Goal: Task Accomplishment & Management: Manage account settings

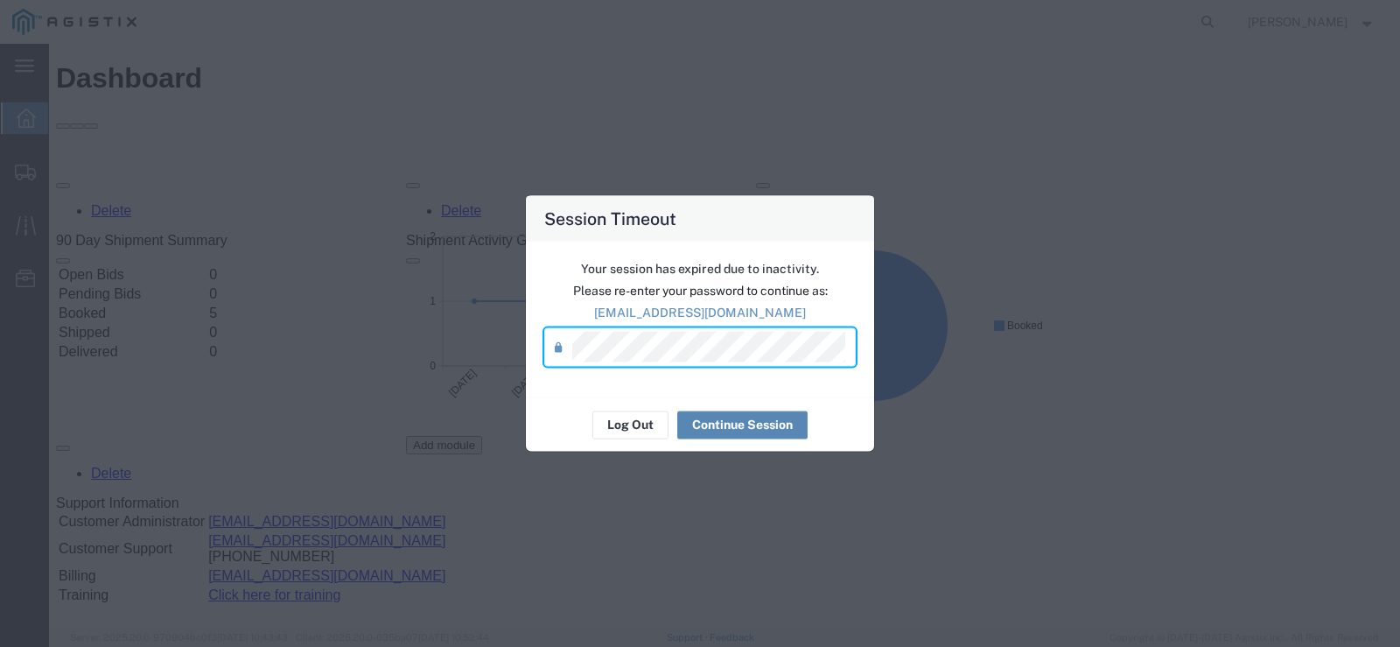
click at [728, 425] on button "Continue Session" at bounding box center [742, 424] width 130 height 28
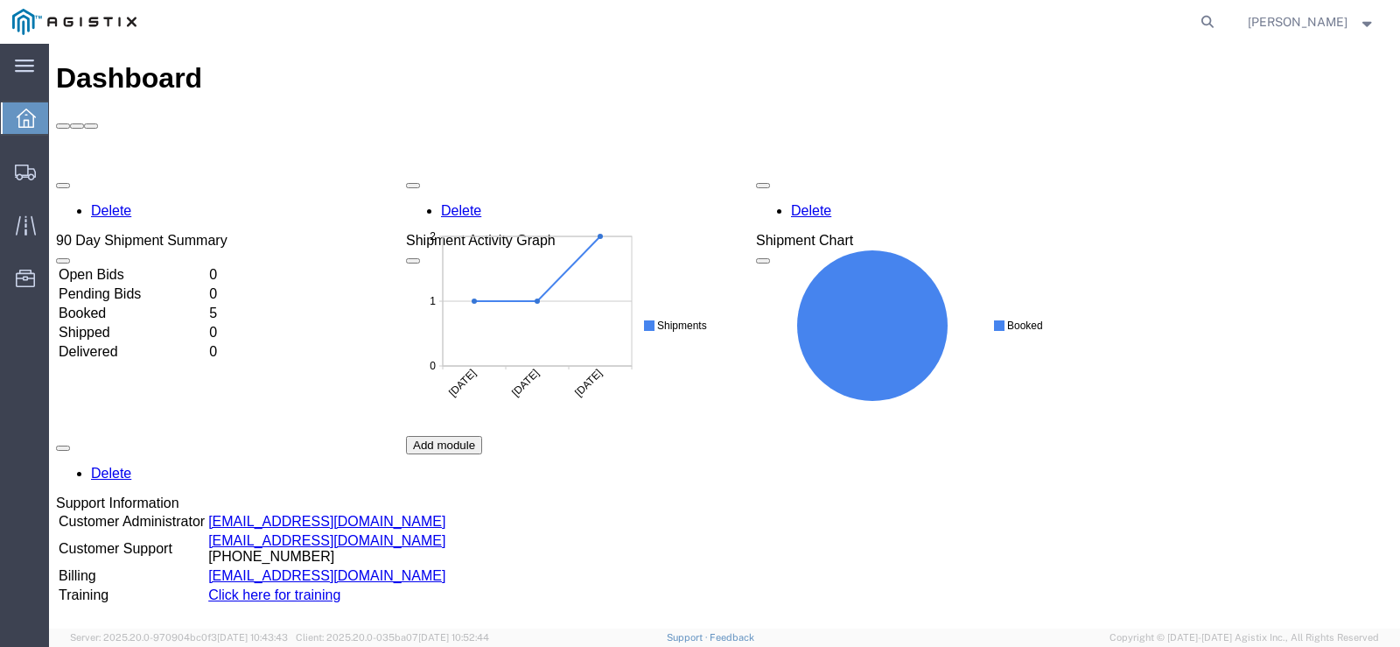
click at [110, 305] on td "Booked" at bounding box center [132, 314] width 149 height 18
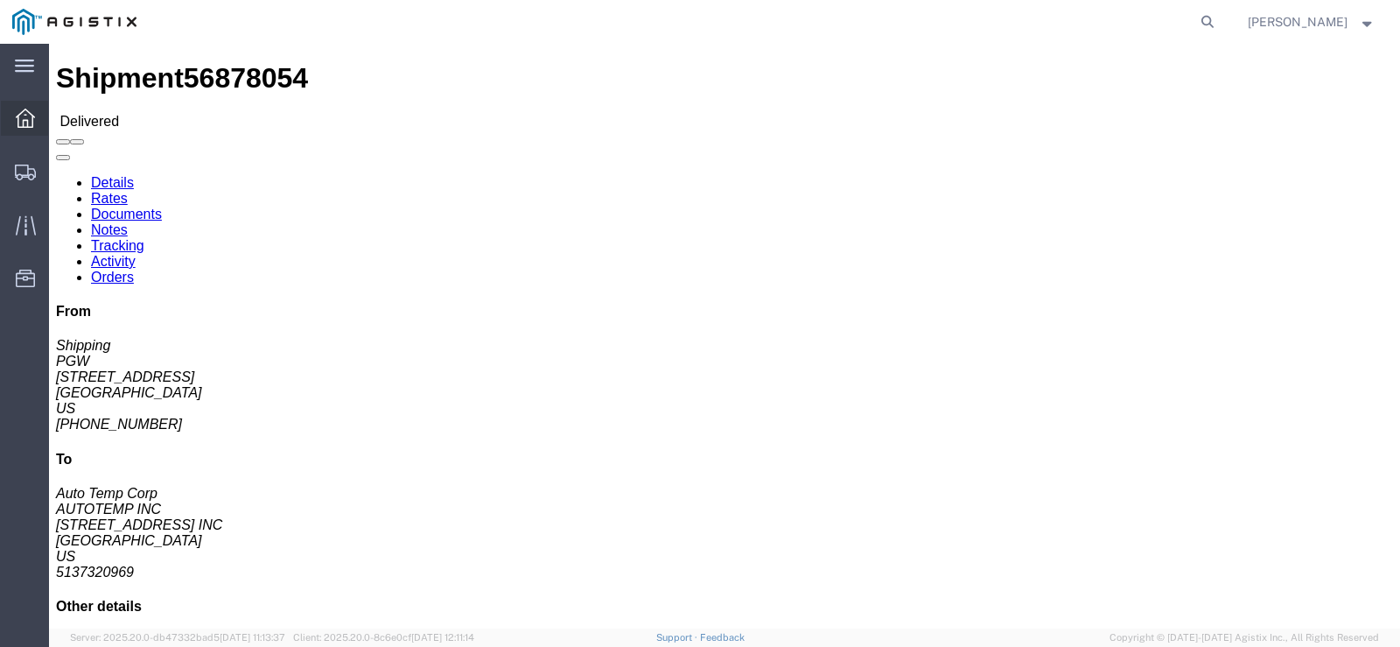
click at [33, 114] on icon at bounding box center [25, 118] width 19 height 19
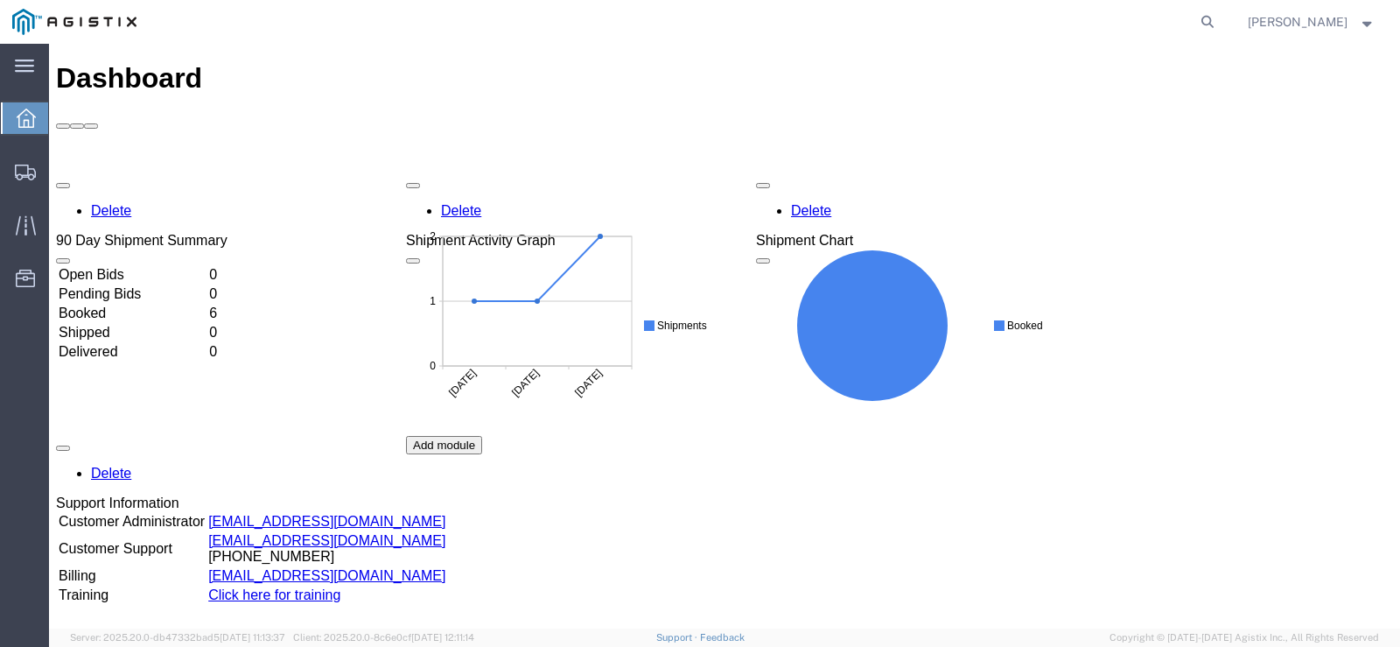
click at [116, 305] on td "Booked" at bounding box center [132, 314] width 149 height 18
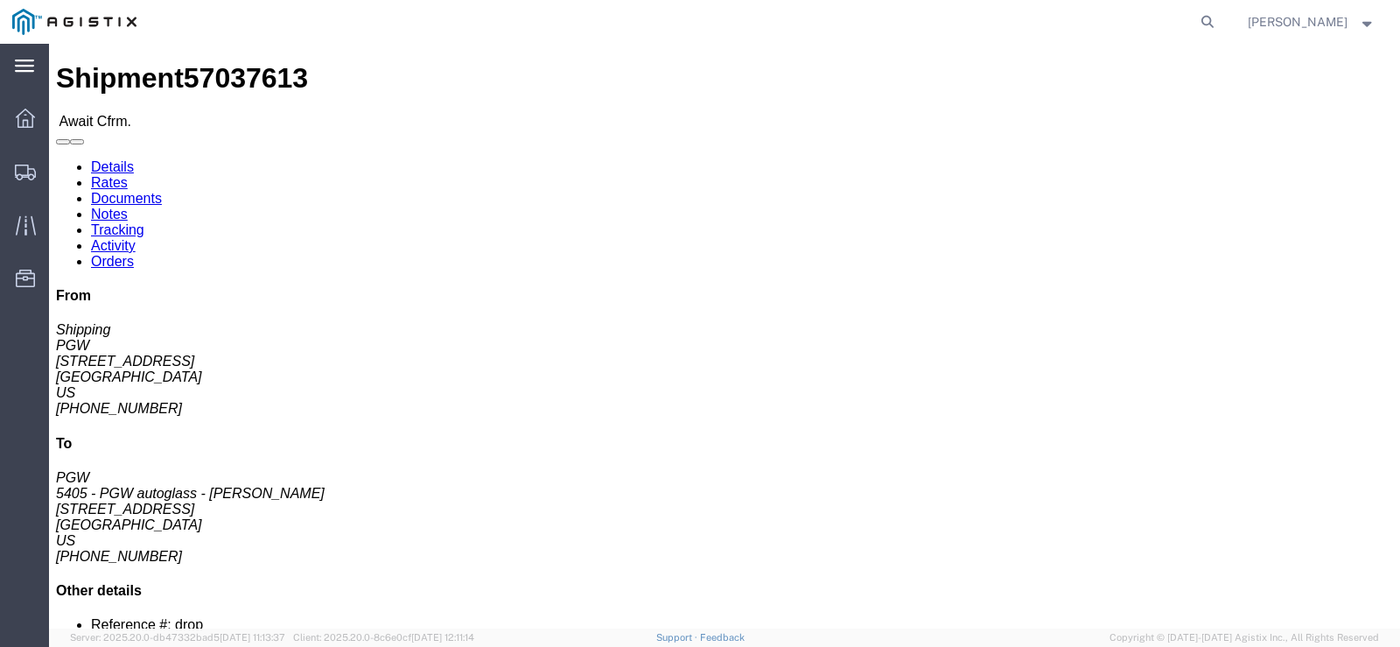
click at [33, 68] on icon at bounding box center [24, 66] width 19 height 13
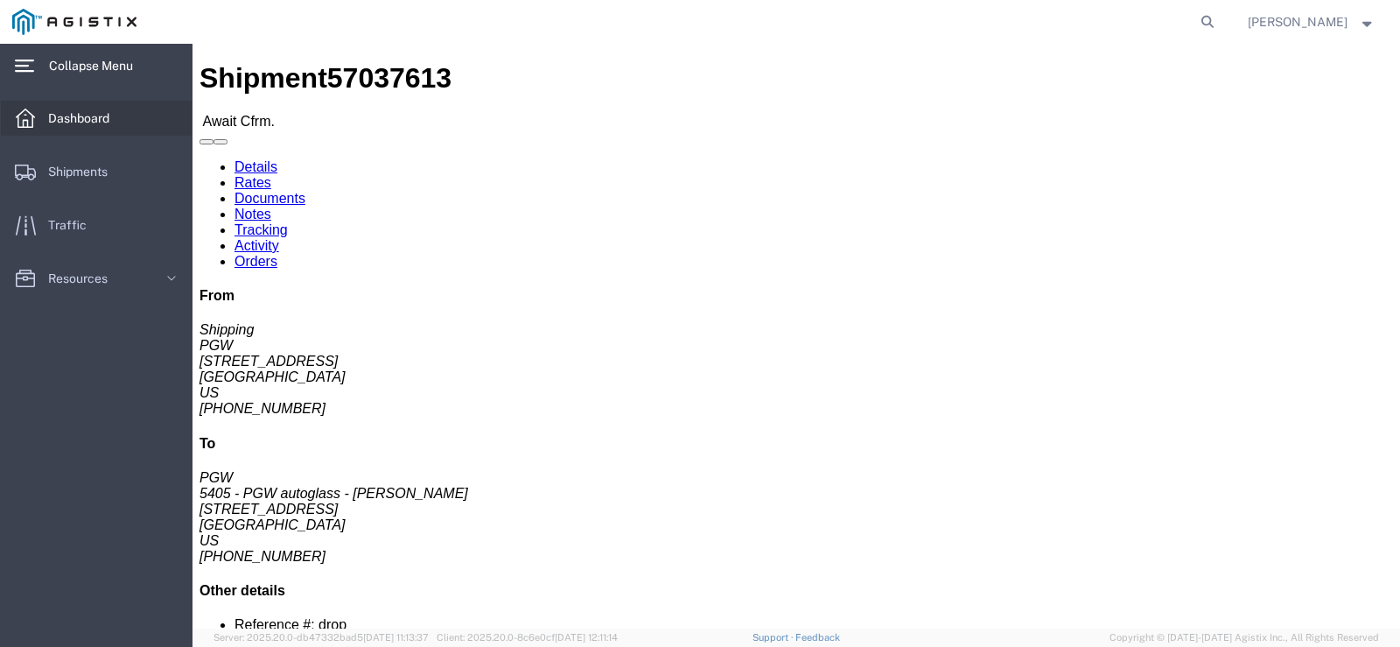
click at [69, 109] on span "Dashboard" at bounding box center [85, 118] width 74 height 35
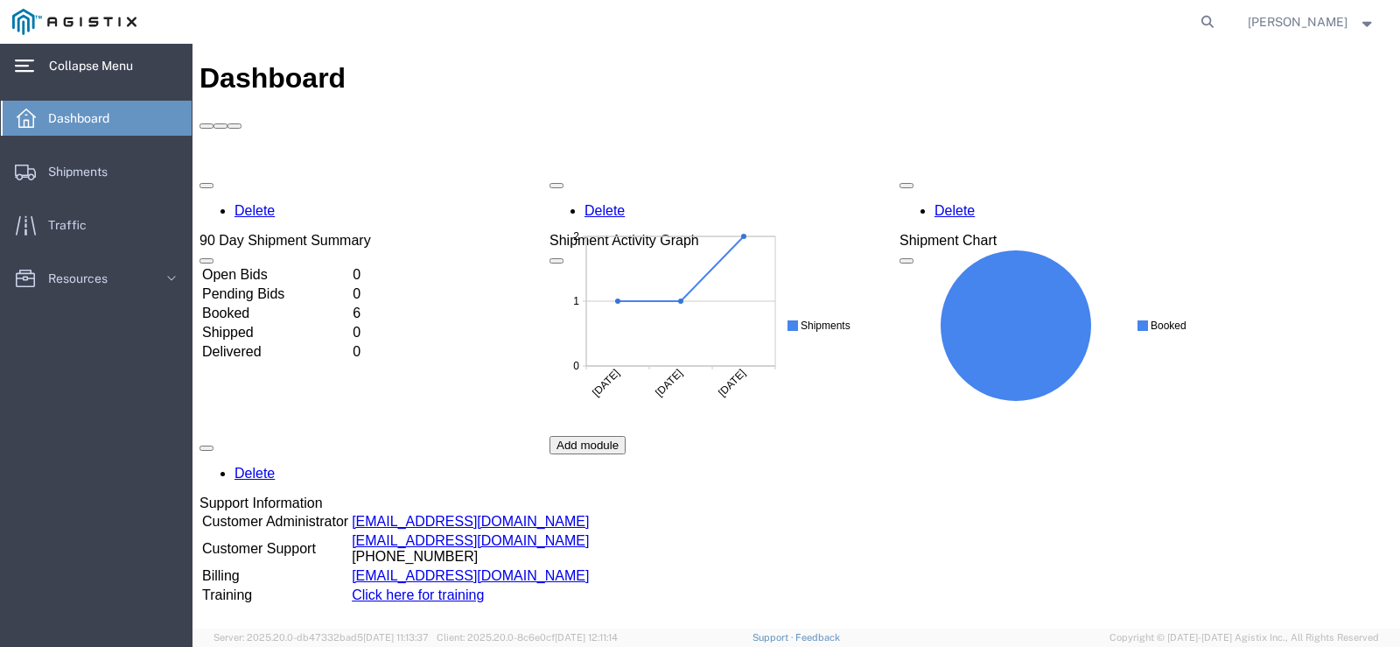
click at [252, 305] on td "Booked" at bounding box center [275, 314] width 149 height 18
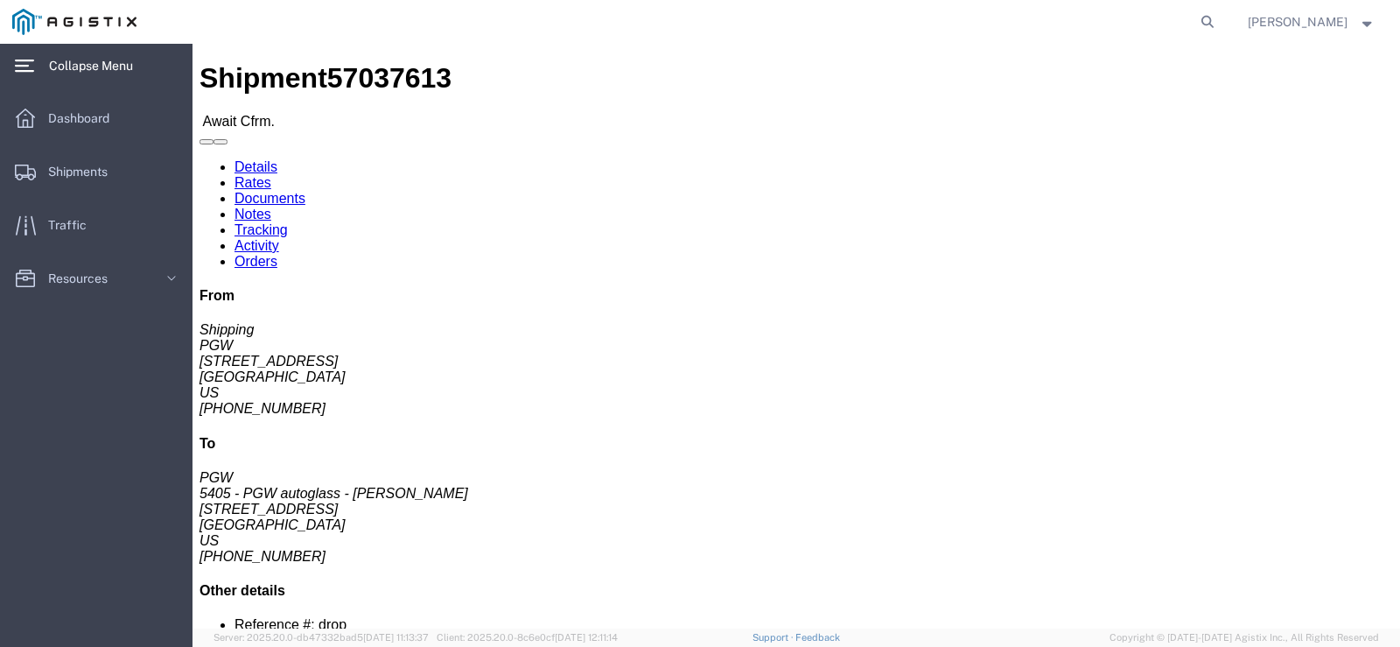
click link "Confirm"
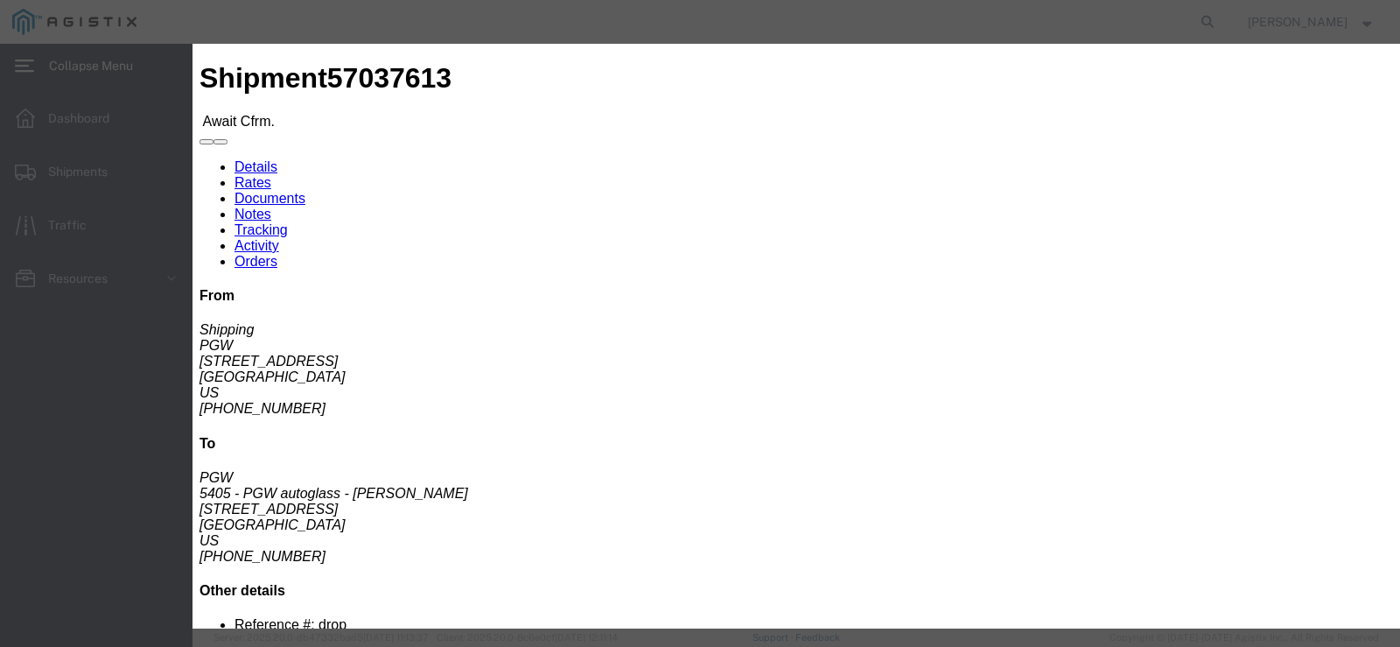
drag, startPoint x: 377, startPoint y: 42, endPoint x: 432, endPoint y: 89, distance: 72.6
click h3 "Confirm"
click input "text"
type input "57037613"
click input "text"
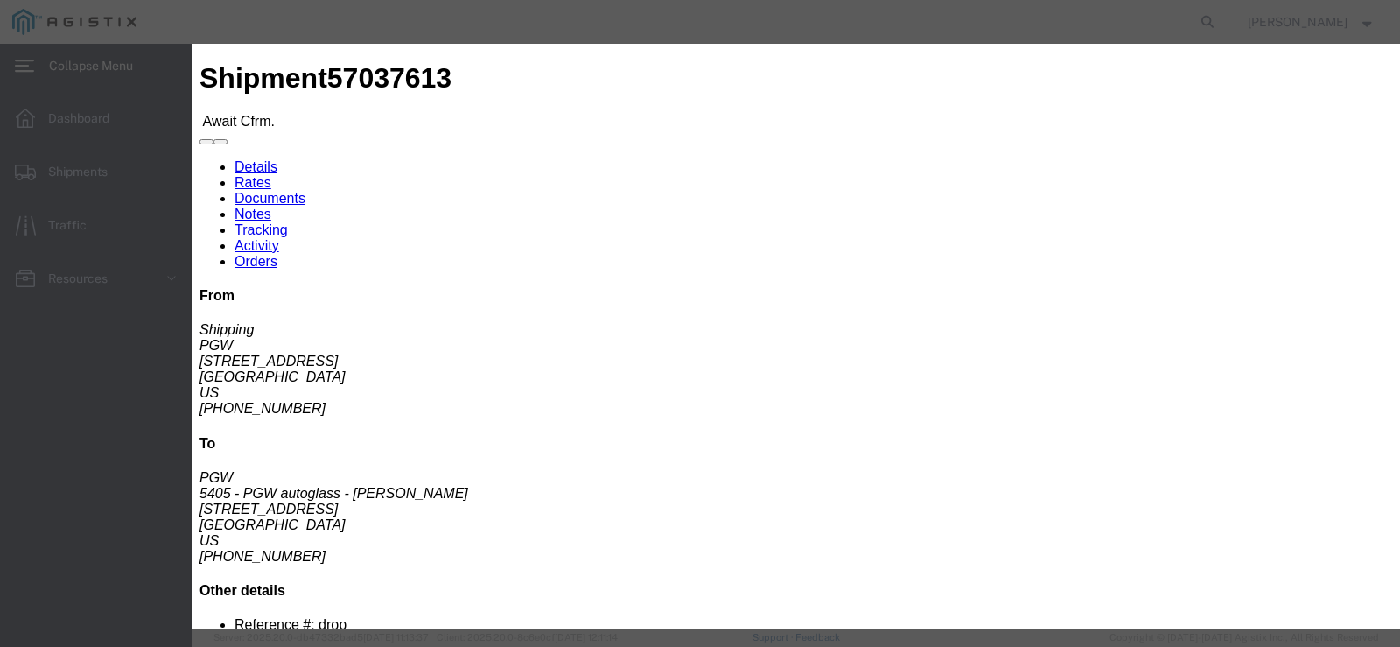
type input "[PERSON_NAME]"
drag, startPoint x: 512, startPoint y: 320, endPoint x: 514, endPoint y: 338, distance: 17.6
click input "text"
type input "[PHONE_NUMBER]"
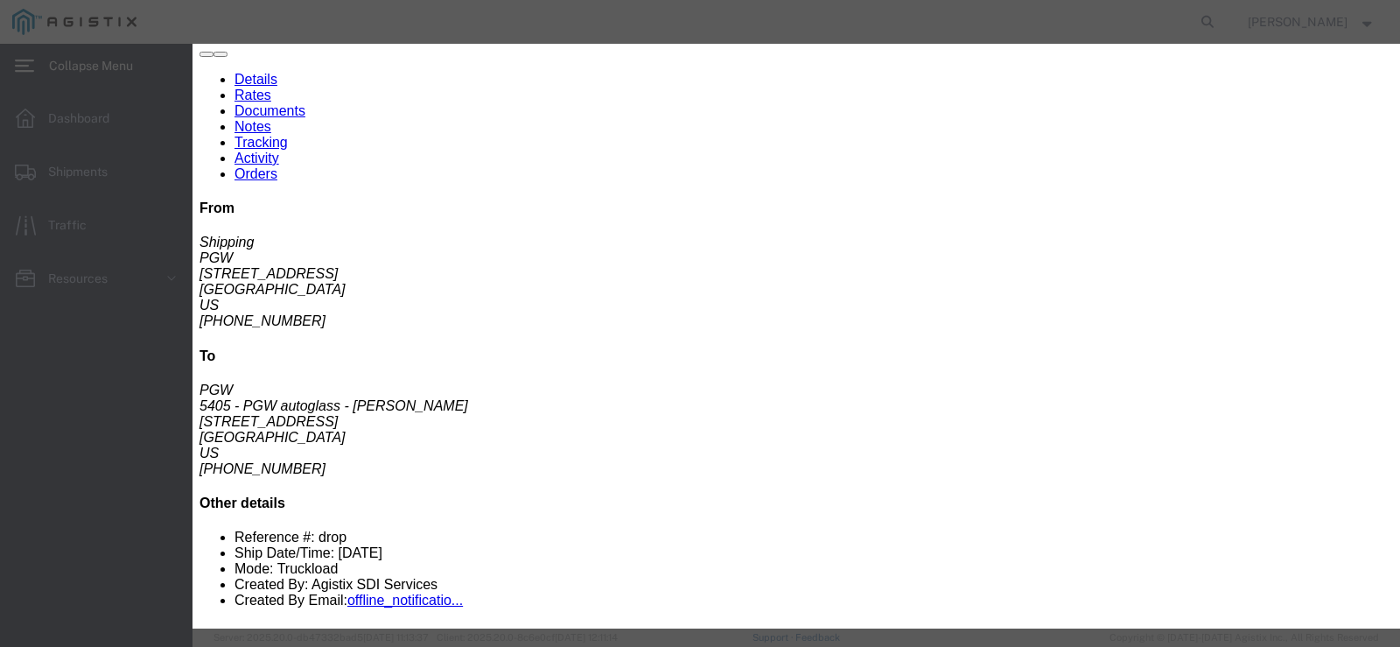
scroll to position [95, 0]
click button "Submit"
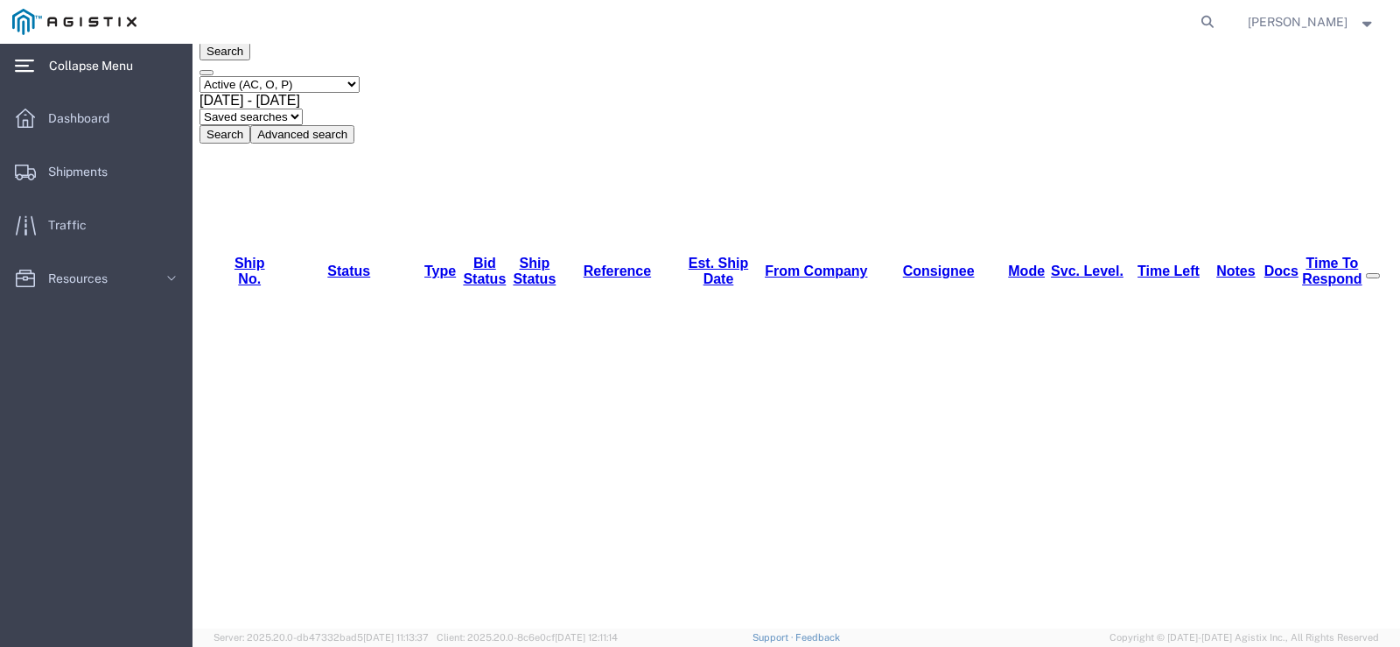
scroll to position [0, 0]
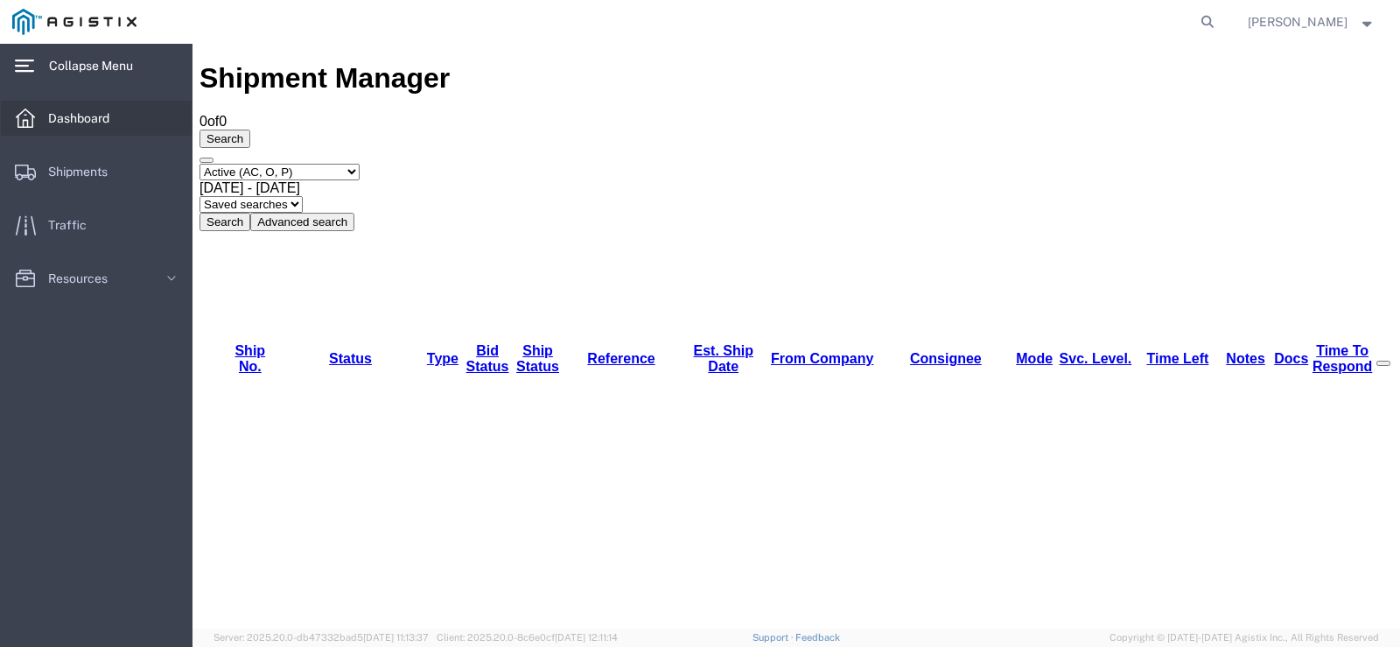
click at [78, 120] on span "Dashboard" at bounding box center [85, 118] width 74 height 35
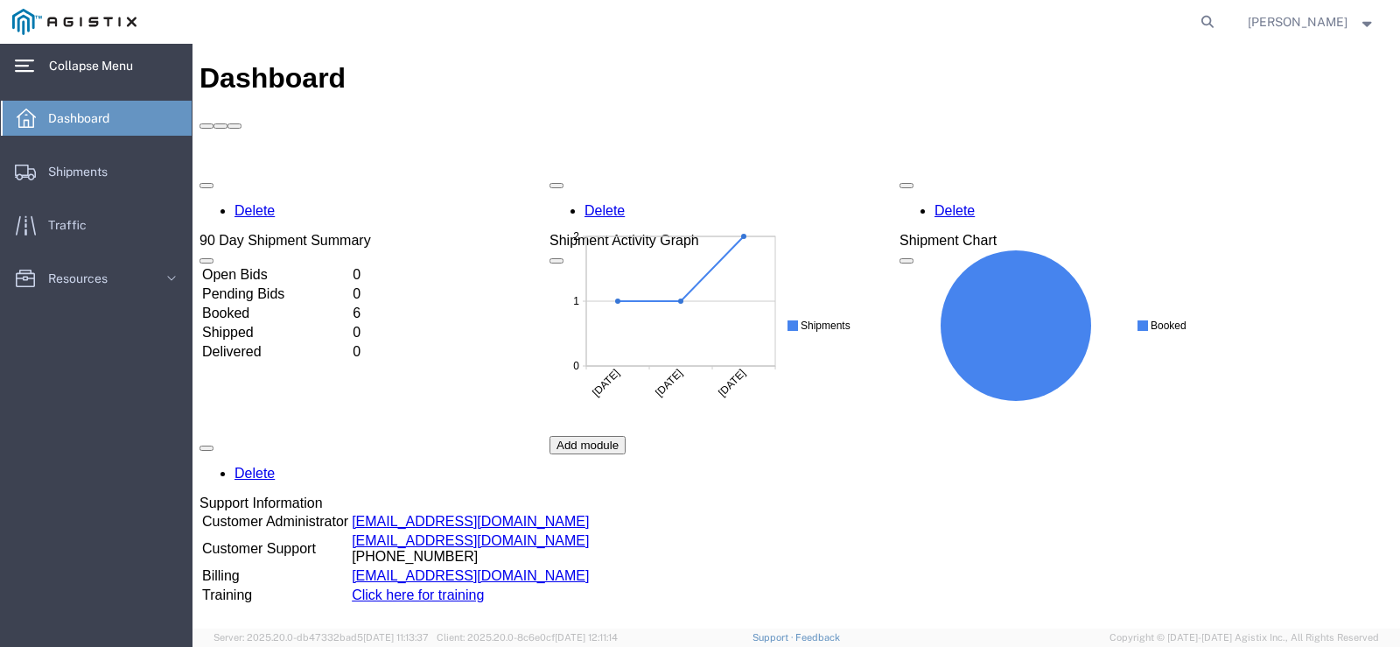
click at [280, 305] on td "Booked" at bounding box center [275, 314] width 149 height 18
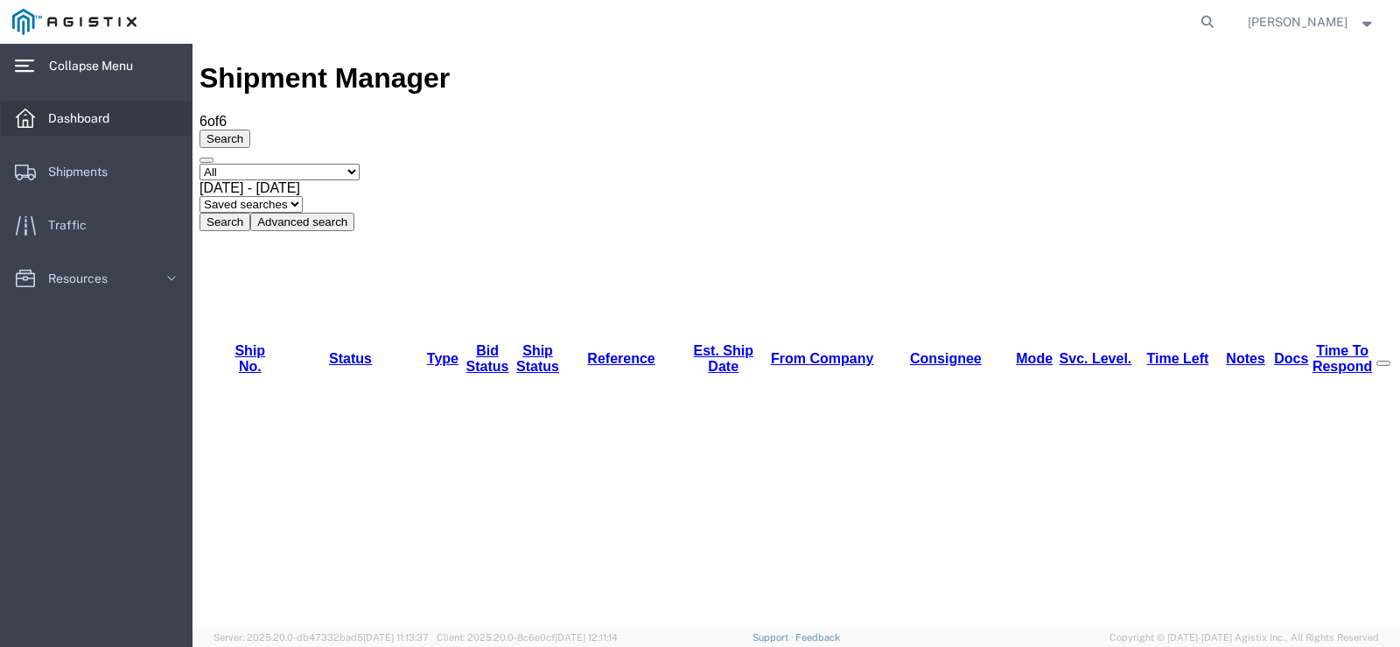
click at [122, 130] on span "Dashboard" at bounding box center [85, 118] width 74 height 35
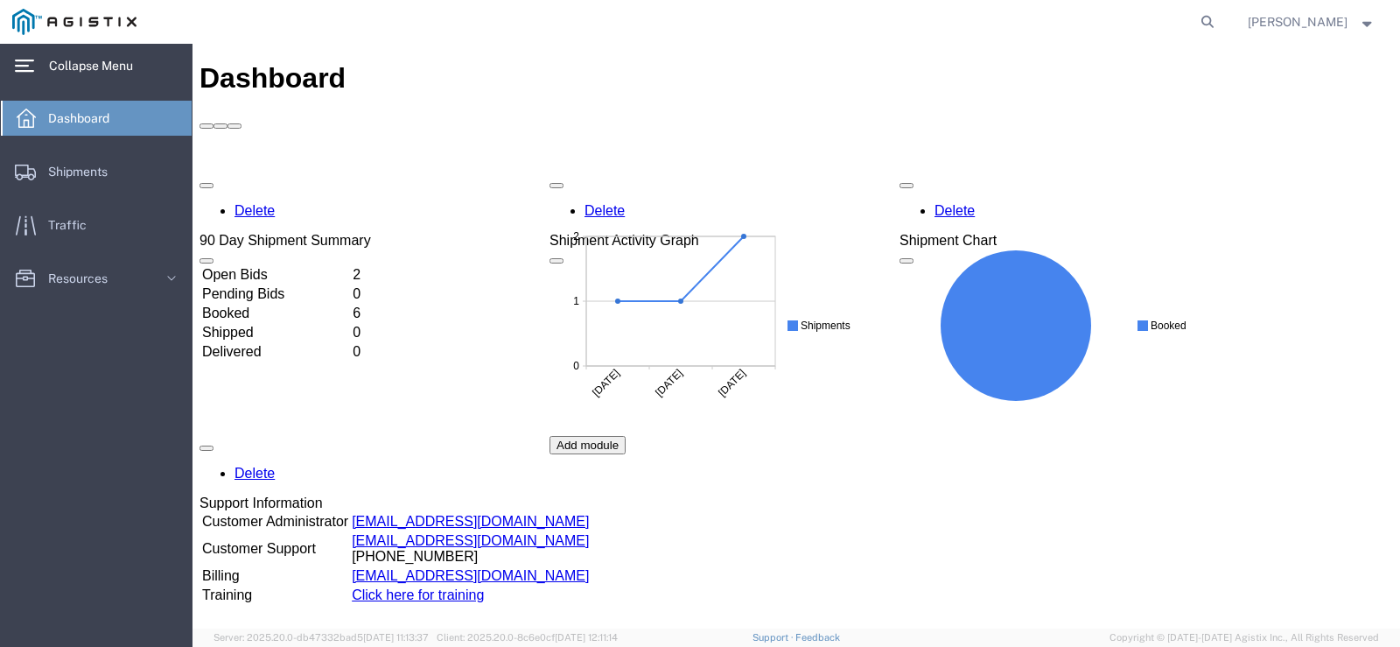
click at [252, 266] on td "Open Bids" at bounding box center [275, 275] width 149 height 18
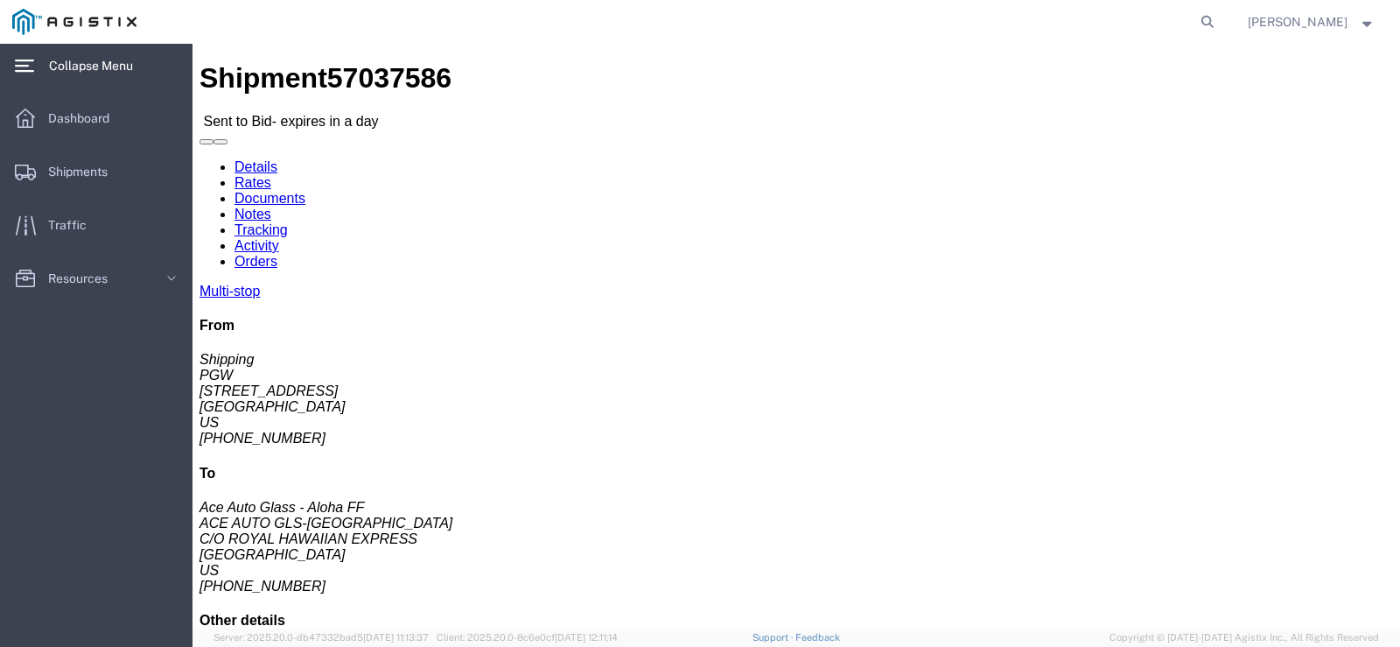
click button "Ignore Bid"
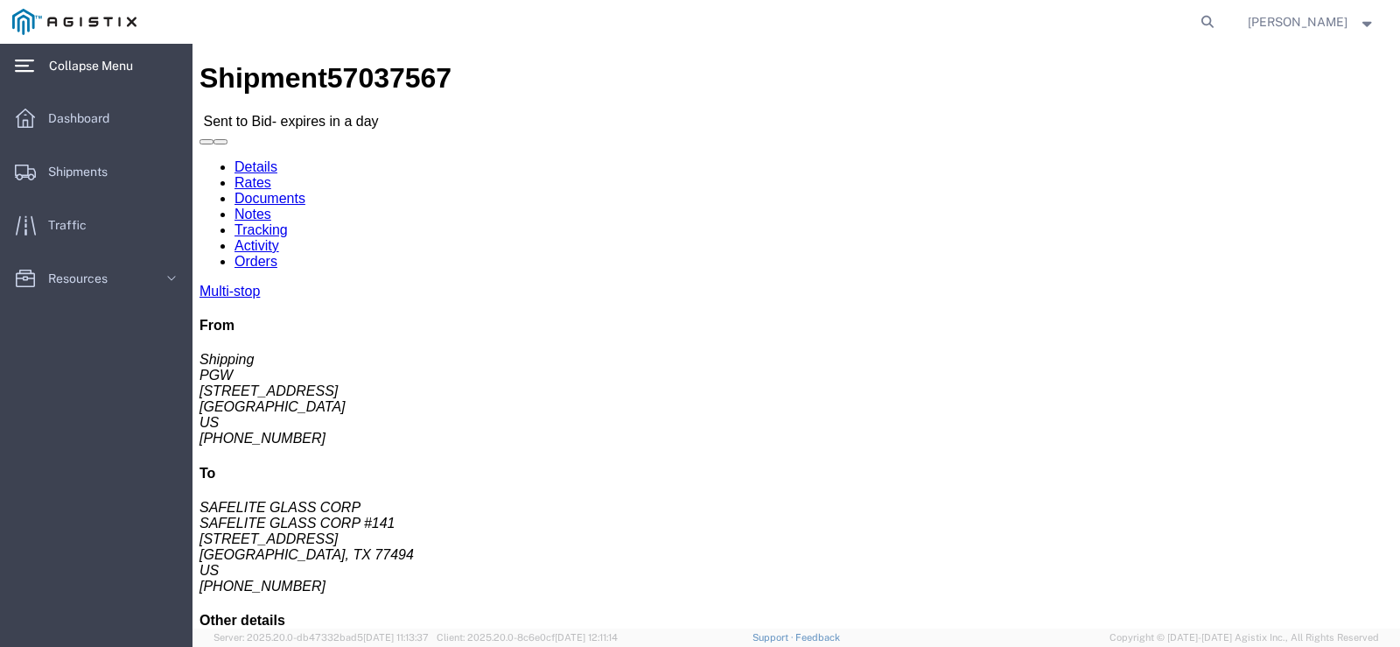
click button "Ignore Bid"
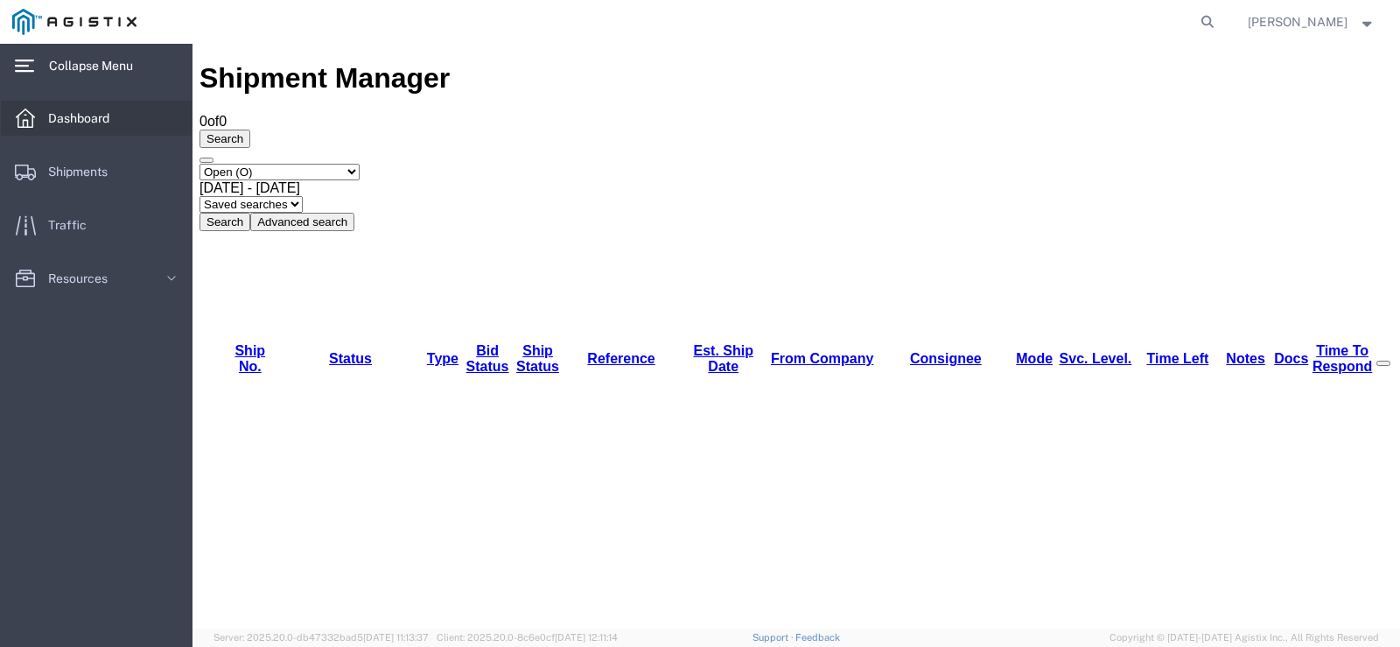
click at [62, 127] on span "Dashboard" at bounding box center [85, 118] width 74 height 35
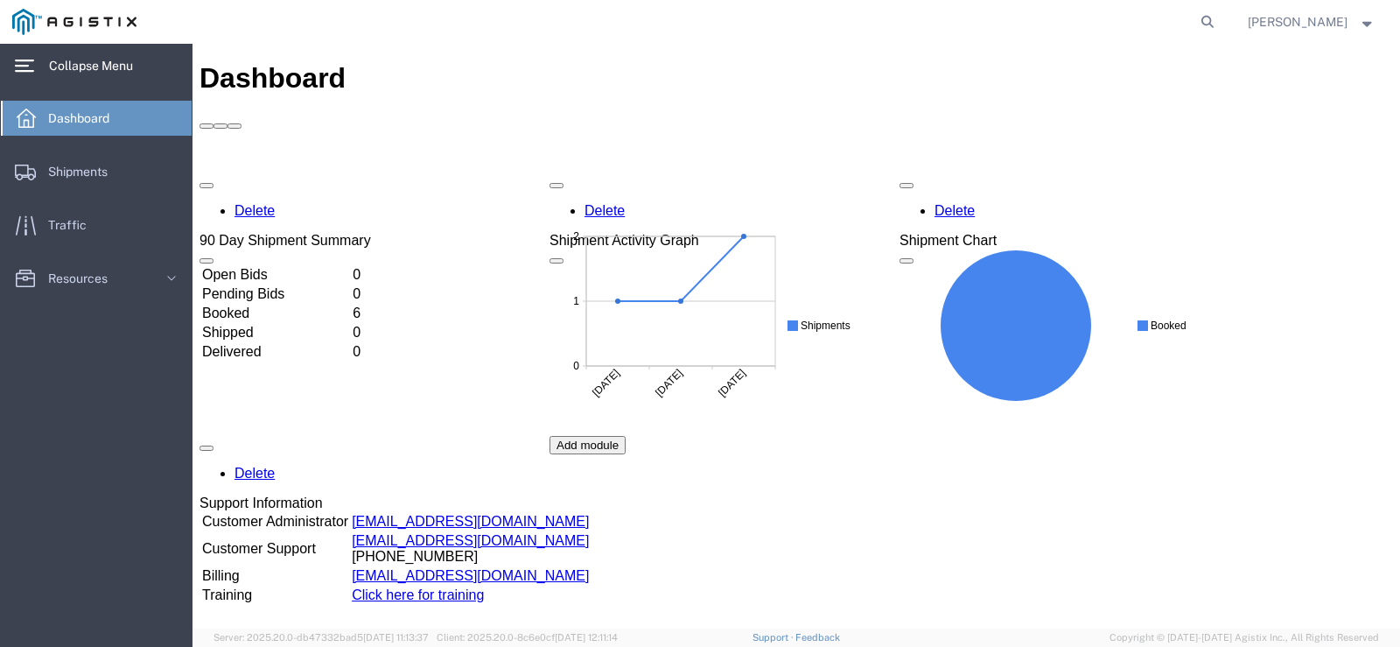
click at [99, 129] on span "Dashboard" at bounding box center [85, 118] width 74 height 35
click at [259, 266] on td "Open Bids" at bounding box center [275, 275] width 149 height 18
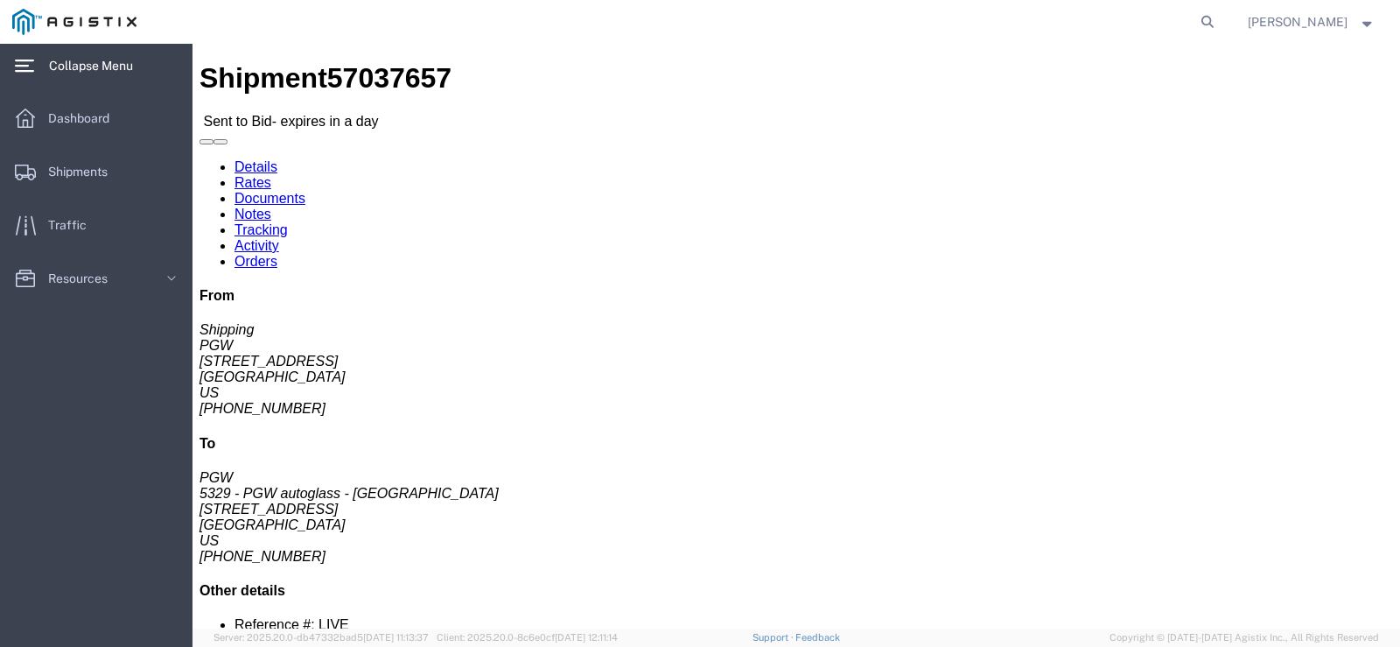
click button "Ignore Bid"
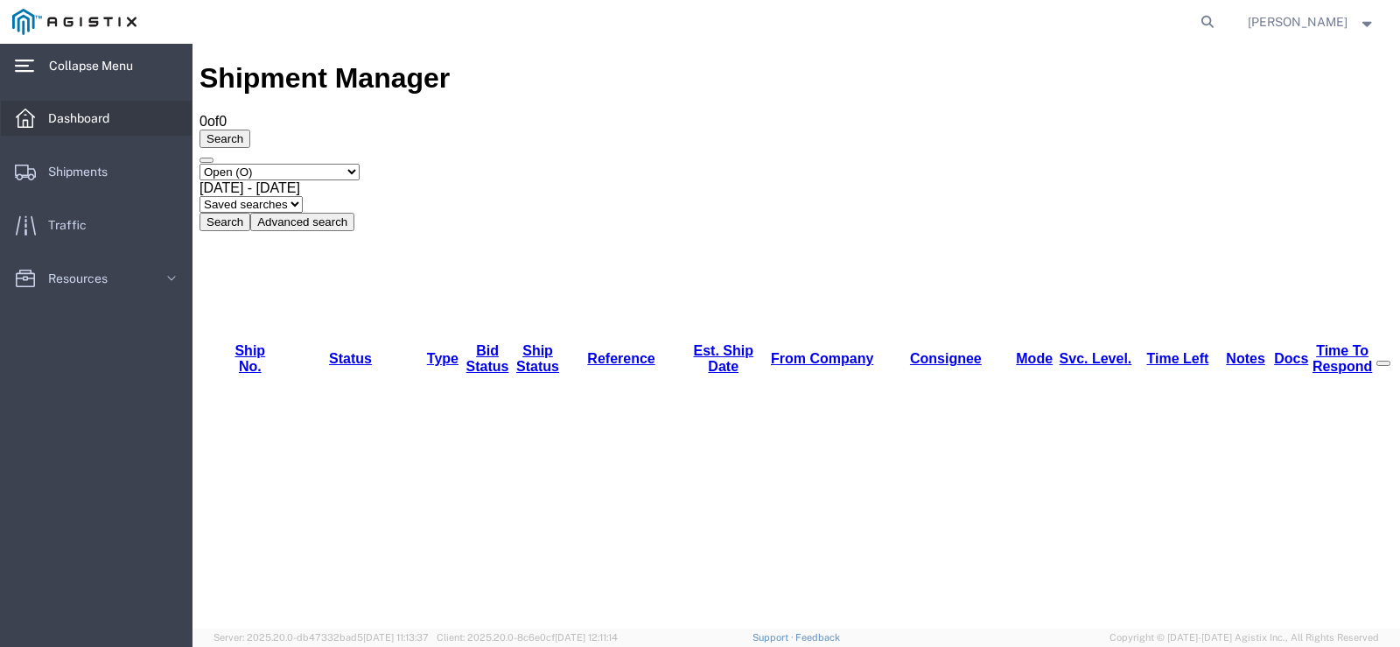
click at [88, 118] on span "Dashboard" at bounding box center [85, 118] width 74 height 35
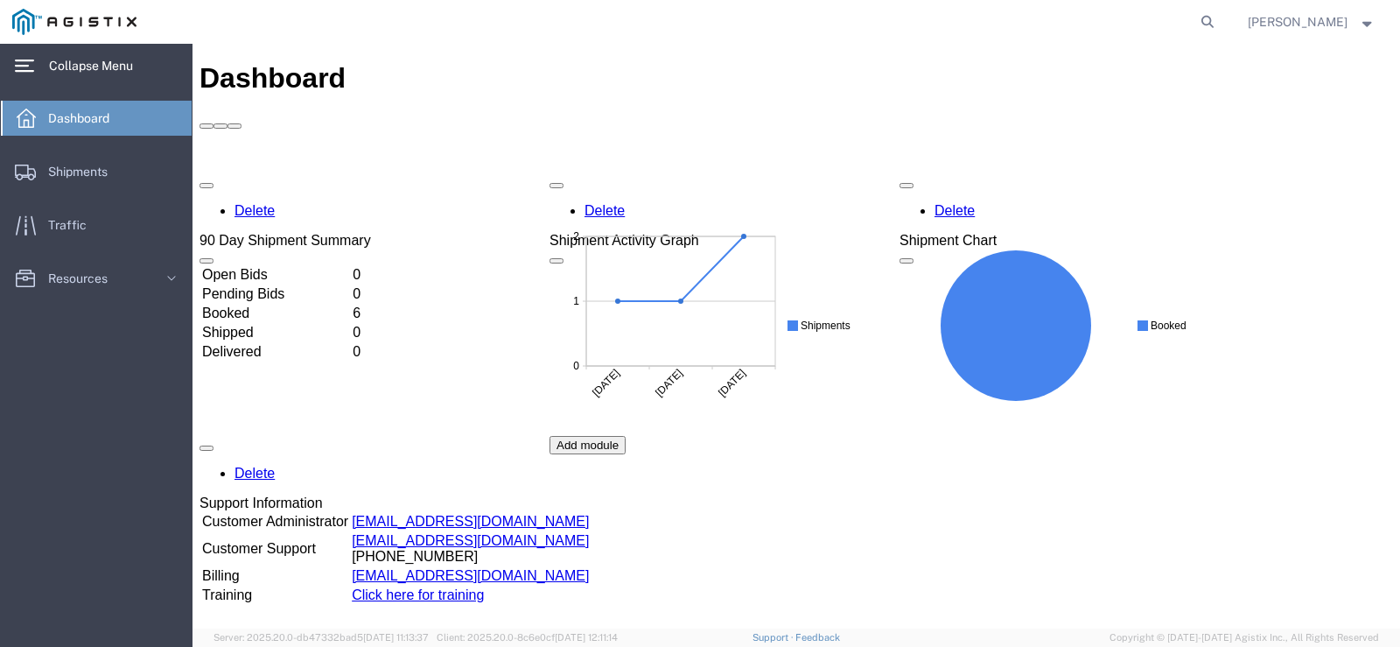
click at [81, 117] on span "Dashboard" at bounding box center [85, 118] width 74 height 35
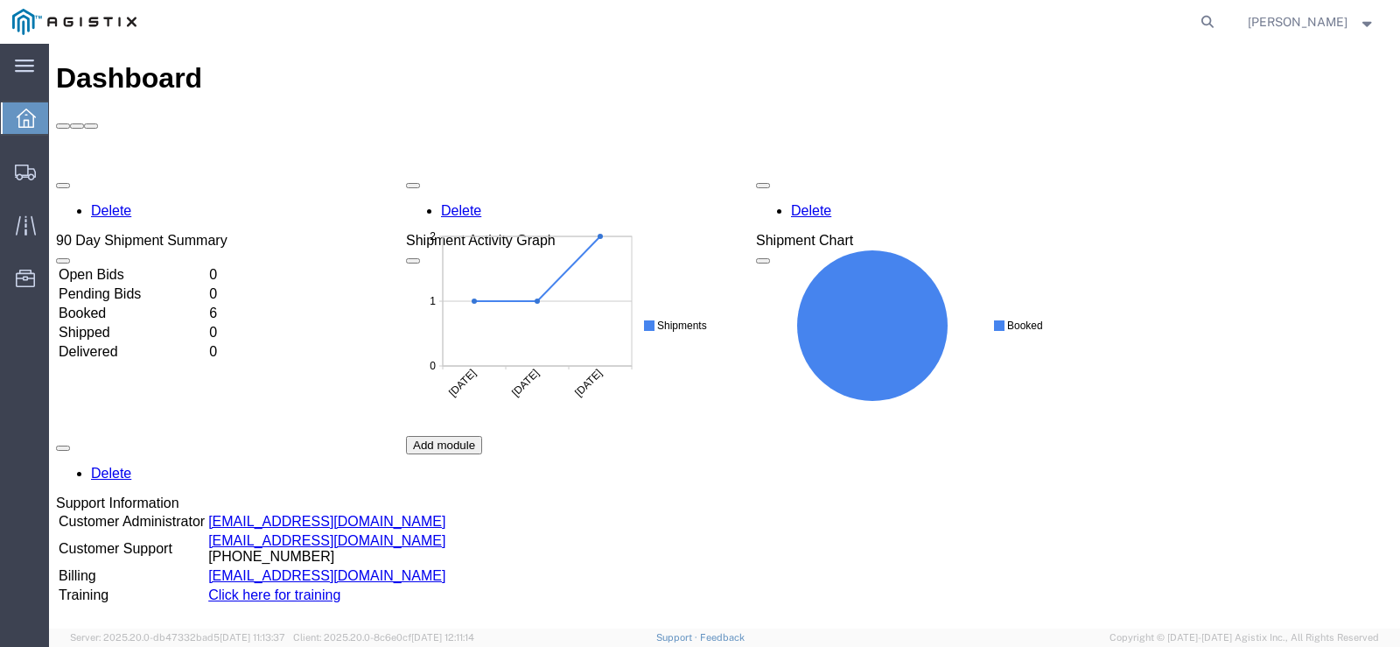
click at [110, 305] on td "Booked" at bounding box center [132, 314] width 149 height 18
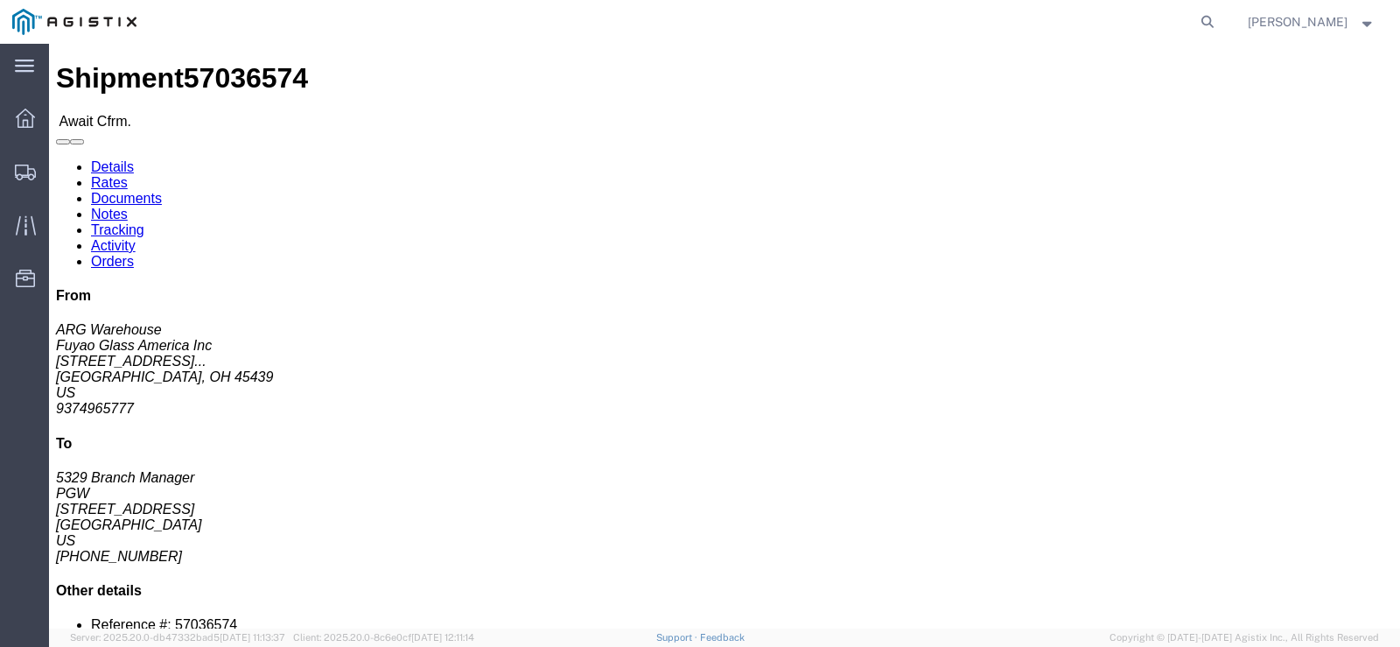
click link "Confirm"
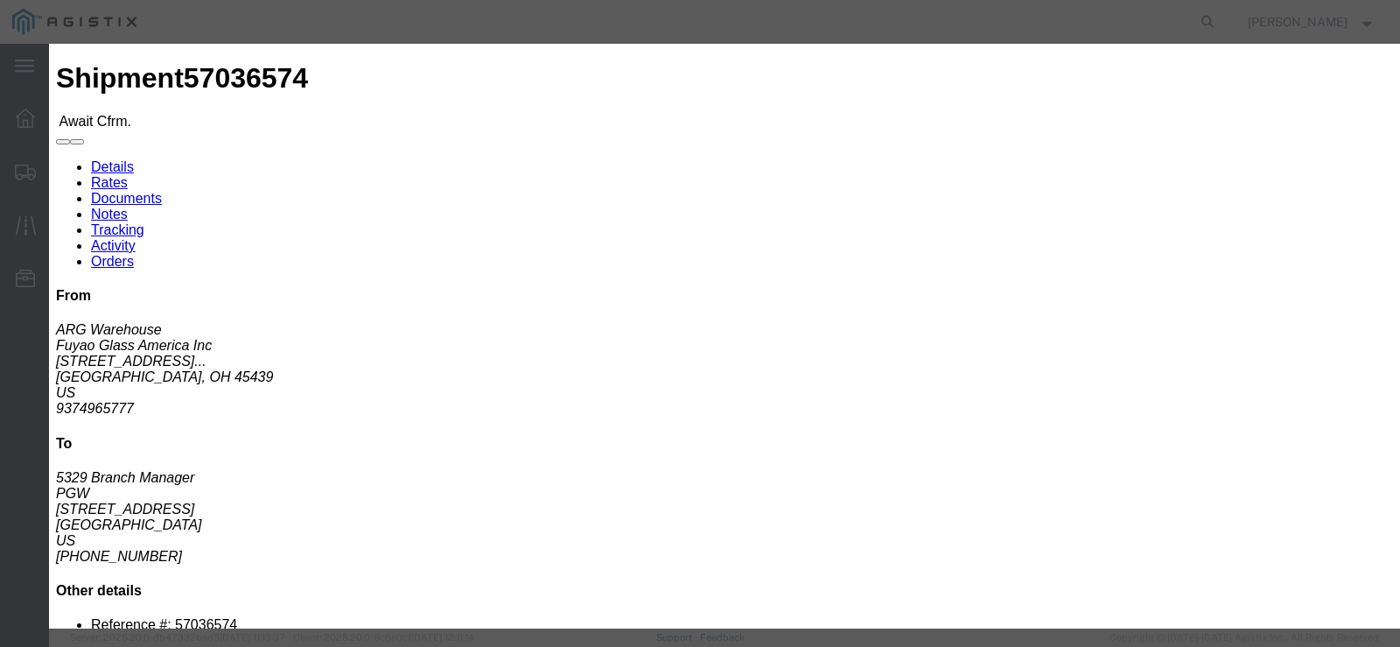
click input "text"
type input "57036574"
drag, startPoint x: 515, startPoint y: 54, endPoint x: 518, endPoint y: 72, distance: 17.7
click h3 "Confirm"
click input "text"
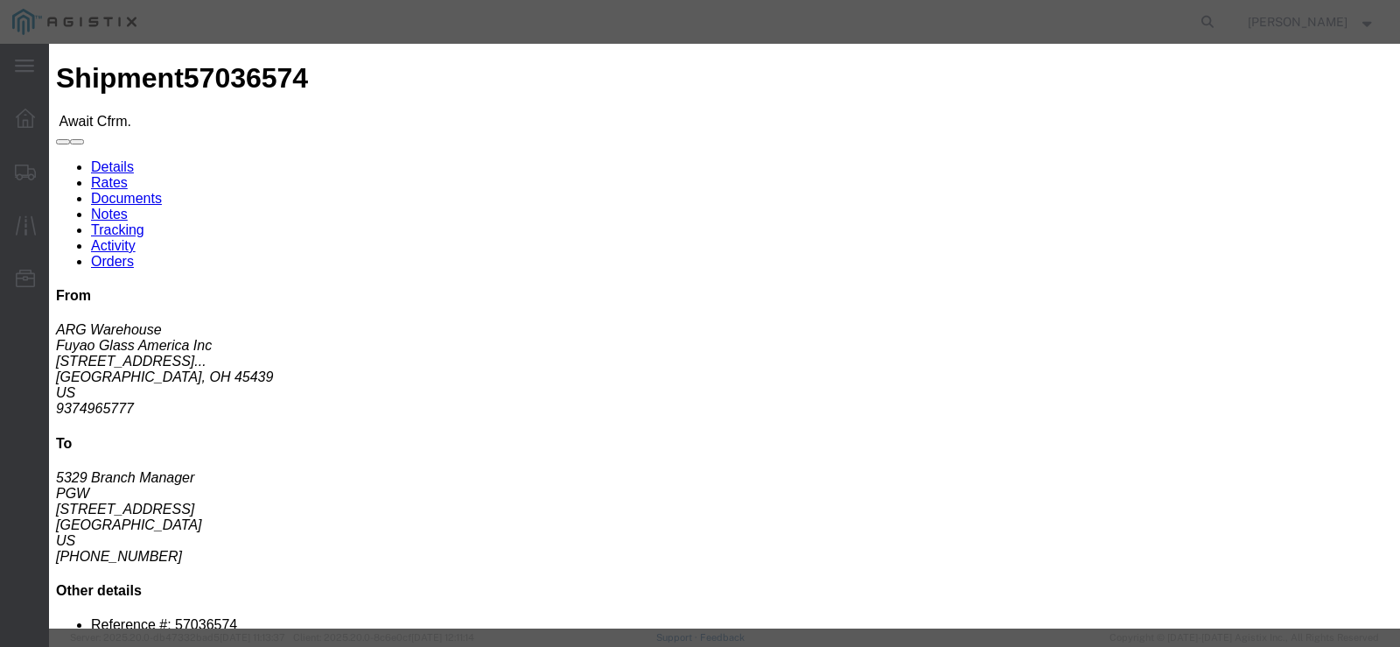
type input "[PERSON_NAME]"
click input "text"
type input "[PHONE_NUMBER]"
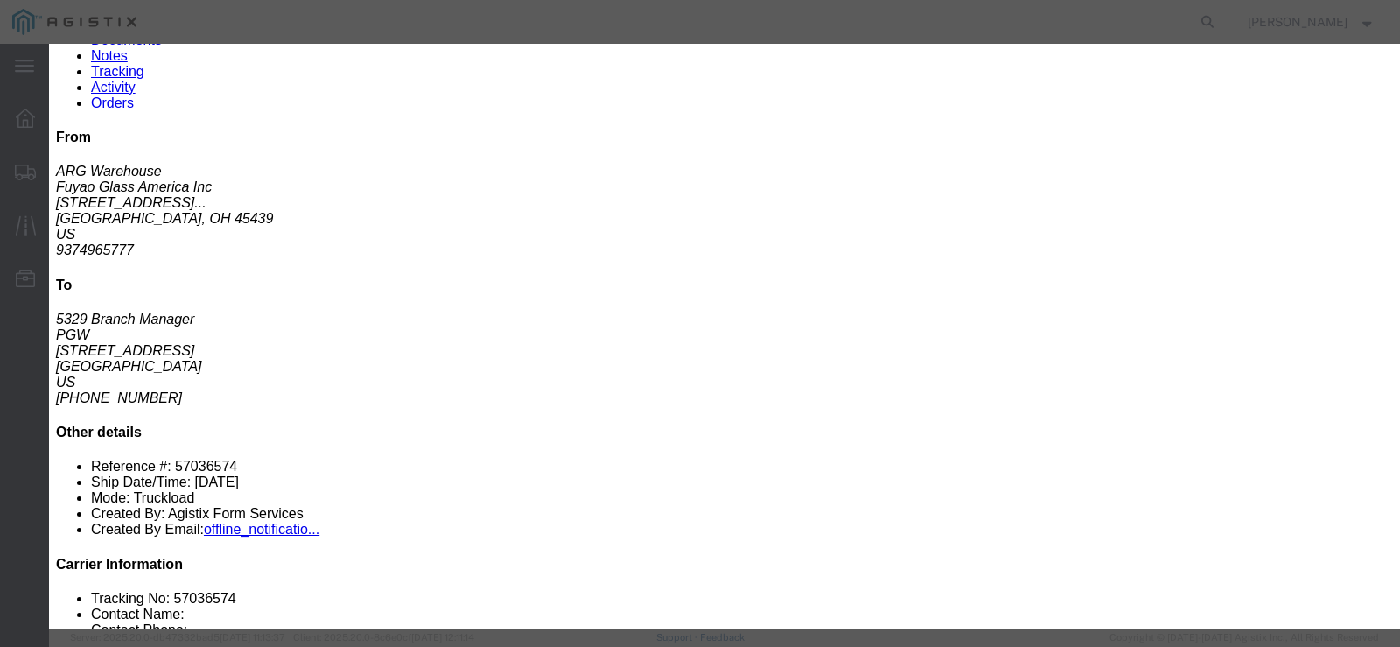
scroll to position [175, 0]
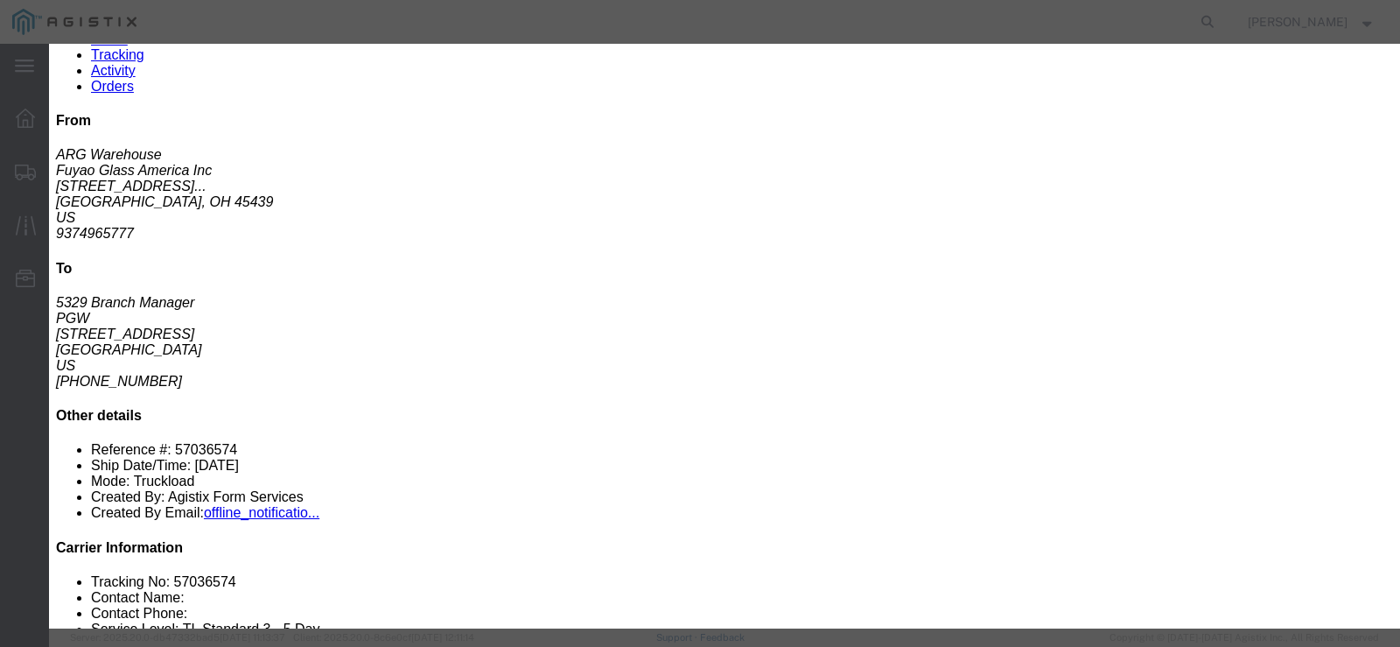
click button "Submit"
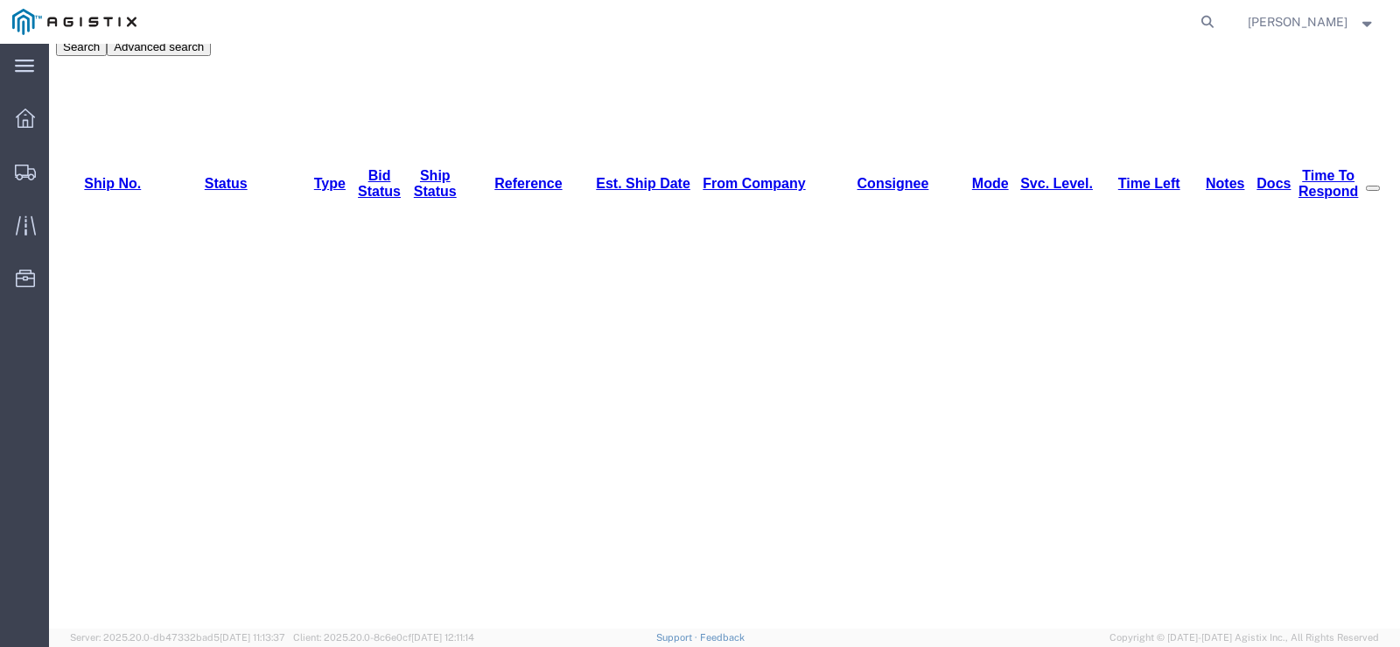
scroll to position [0, 0]
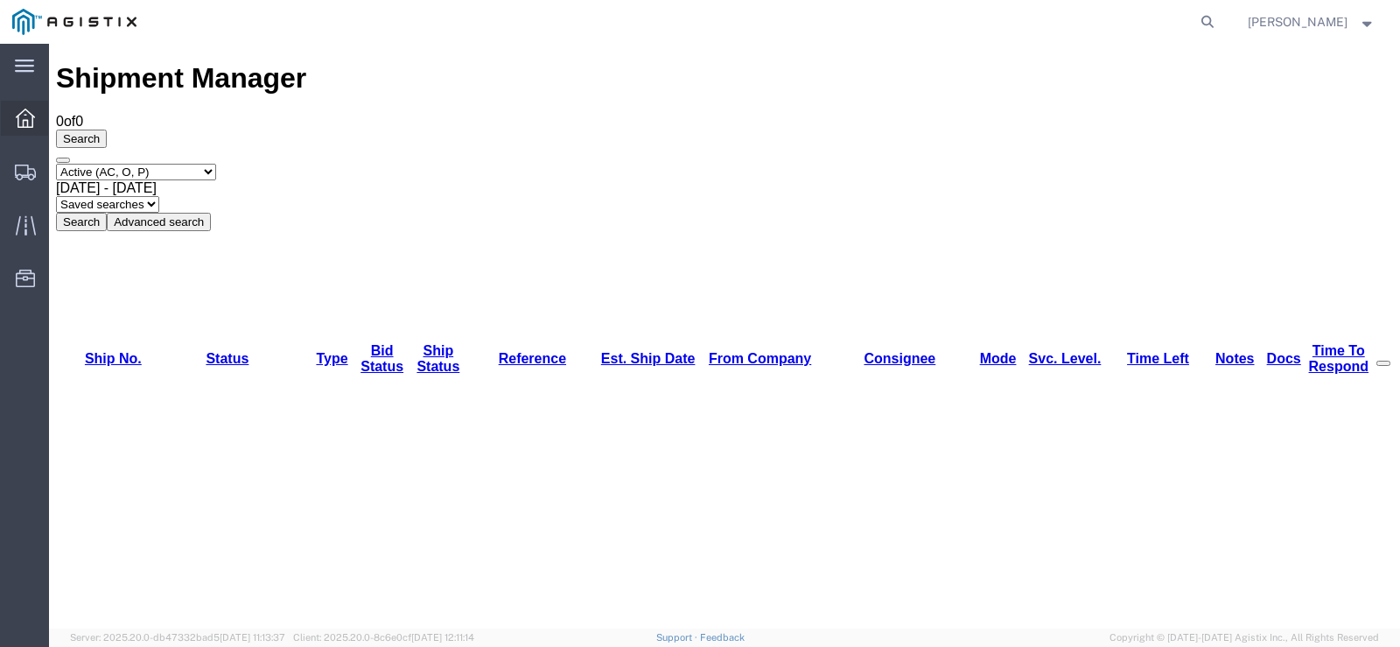
click at [18, 123] on icon at bounding box center [25, 118] width 19 height 19
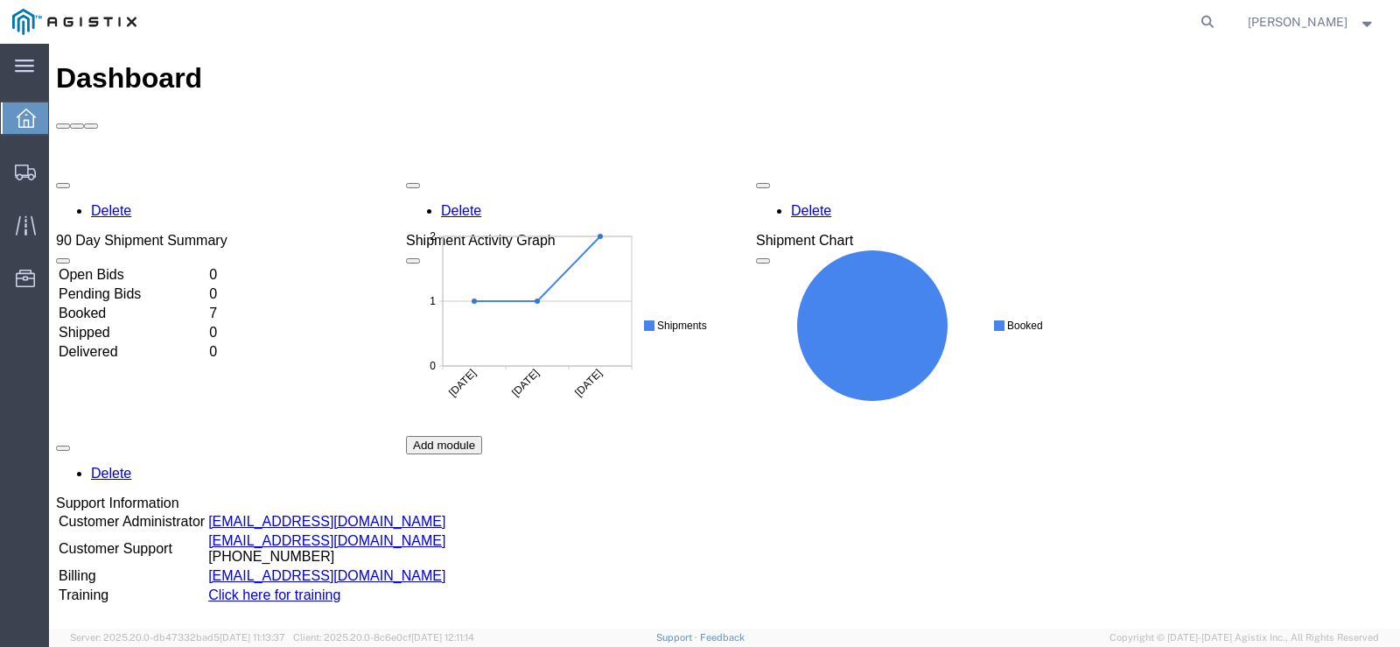
click at [96, 305] on td "Booked" at bounding box center [132, 314] width 149 height 18
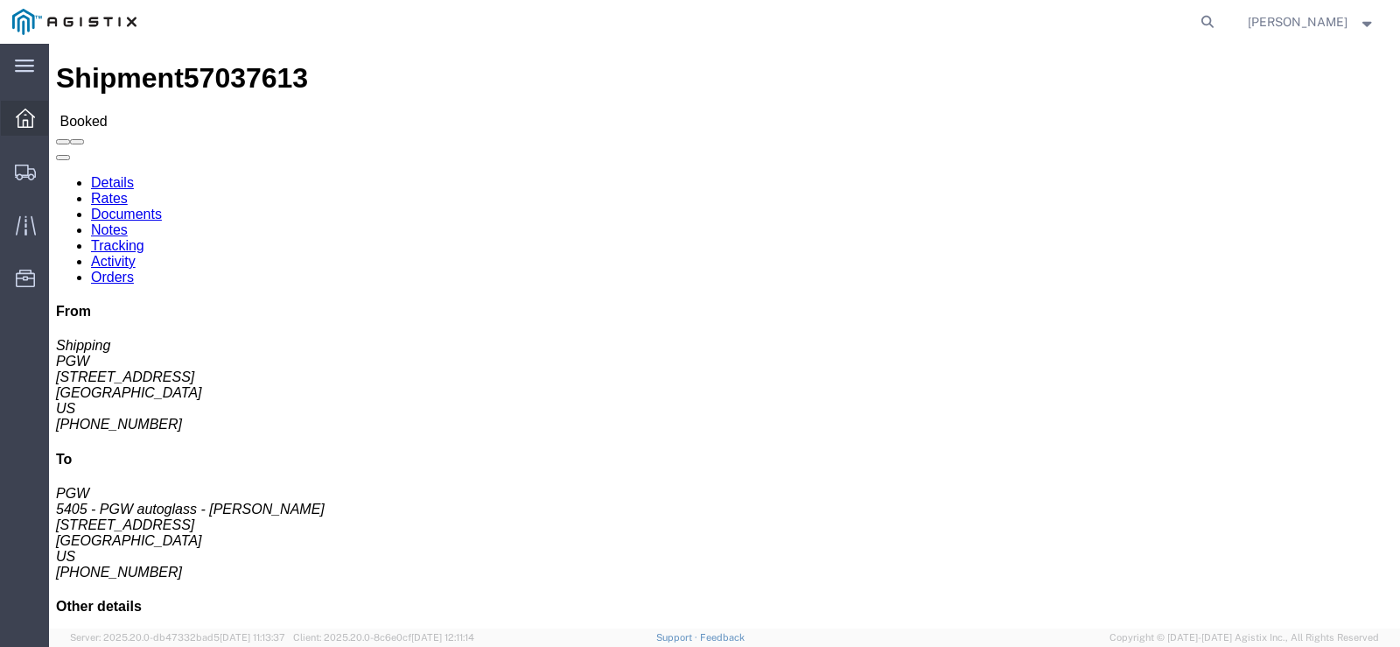
click at [38, 119] on div at bounding box center [25, 118] width 49 height 35
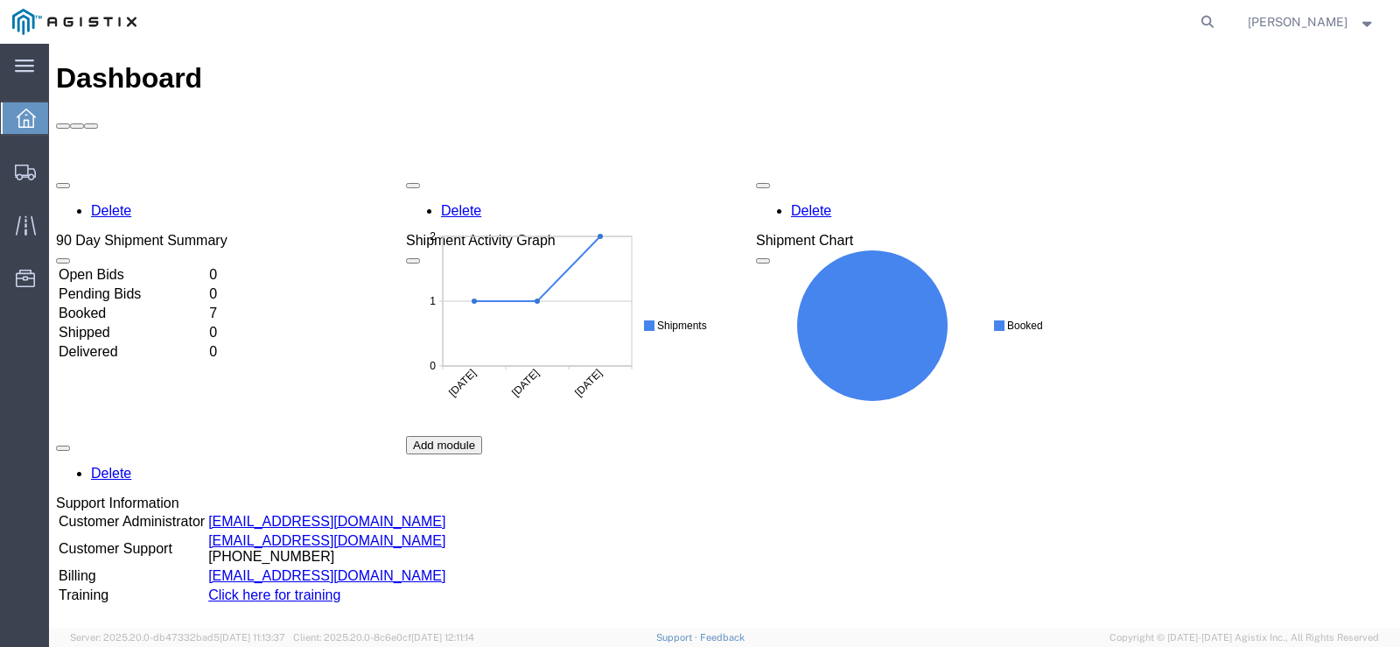
click at [104, 305] on td "Booked" at bounding box center [132, 314] width 149 height 18
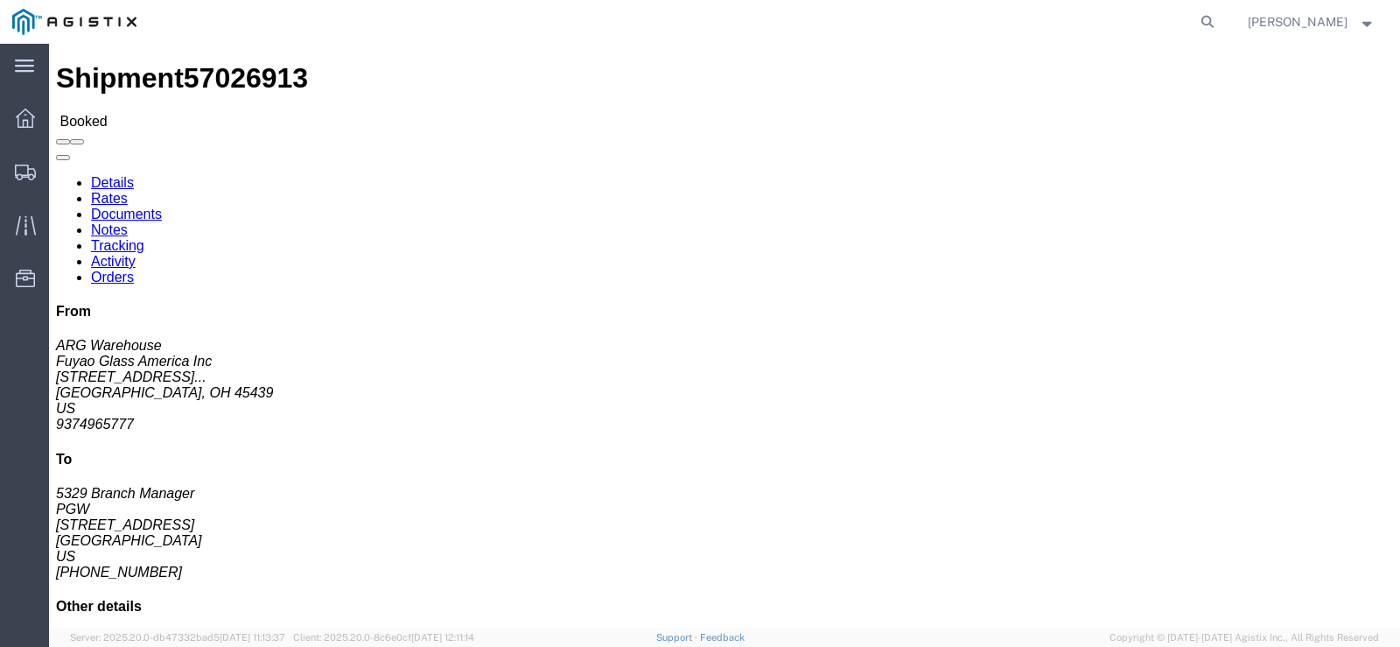
drag, startPoint x: 11, startPoint y: 96, endPoint x: 486, endPoint y: 376, distance: 551.6
click div "Shipment Detail Ship From Fuyao Glass America Inc (ARG Warehouse) FUYA 2801 W S…"
click icon
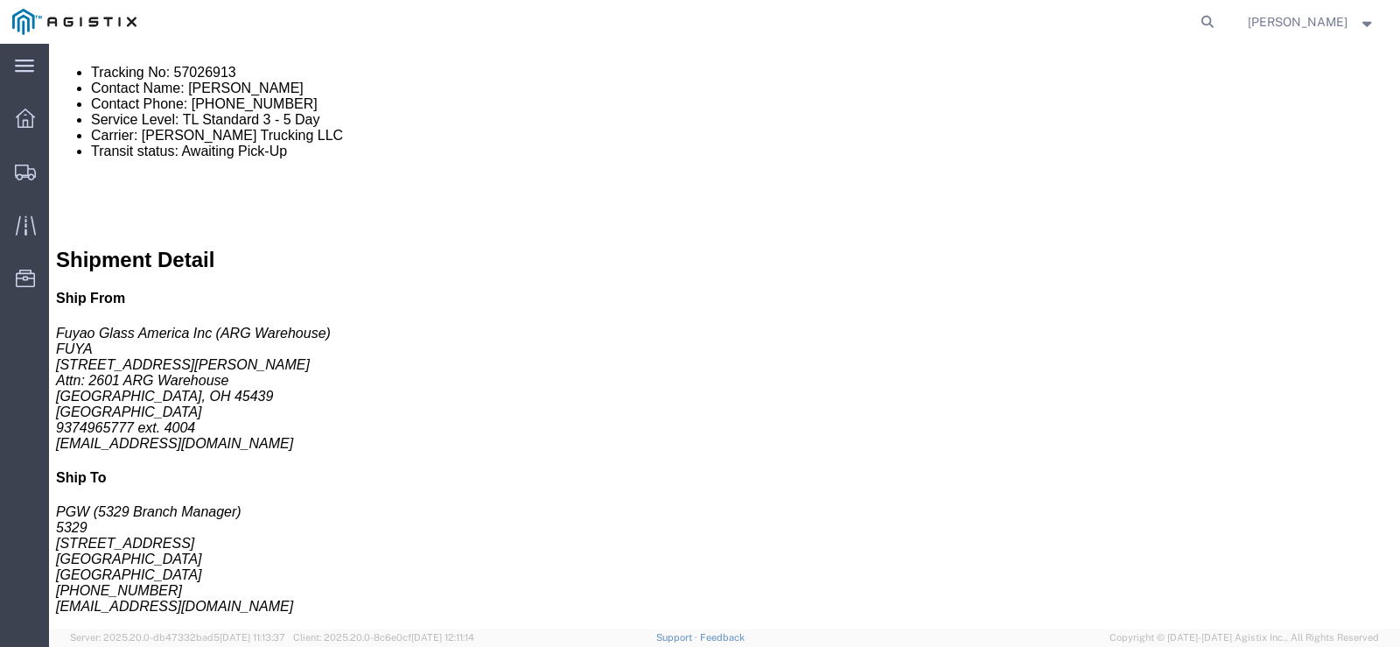
click link
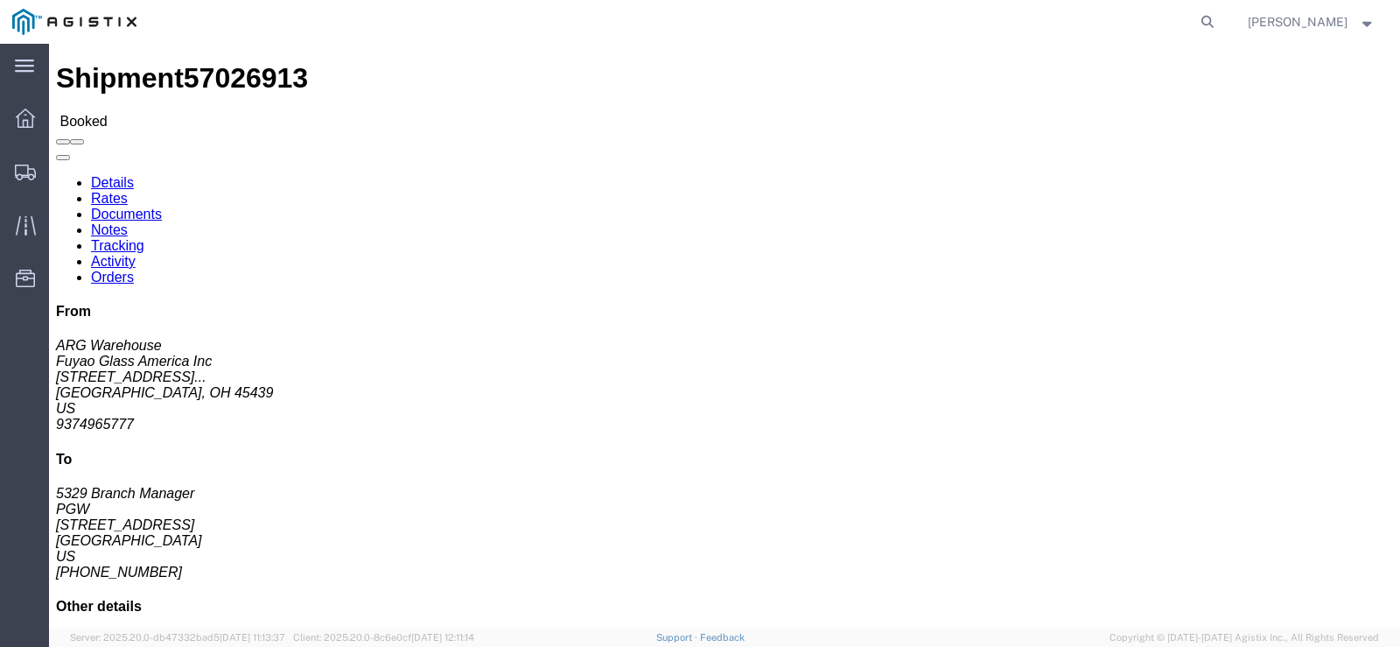
click h2 "Shipment Detail"
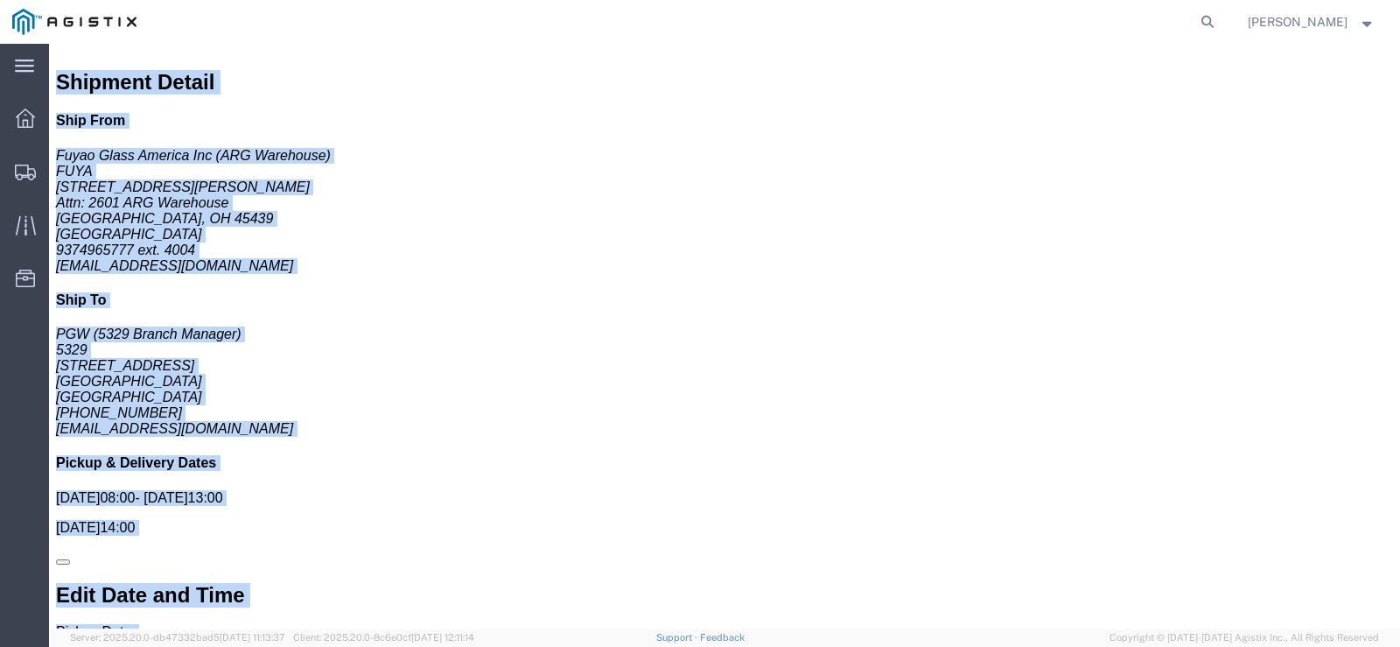
scroll to position [930, 0]
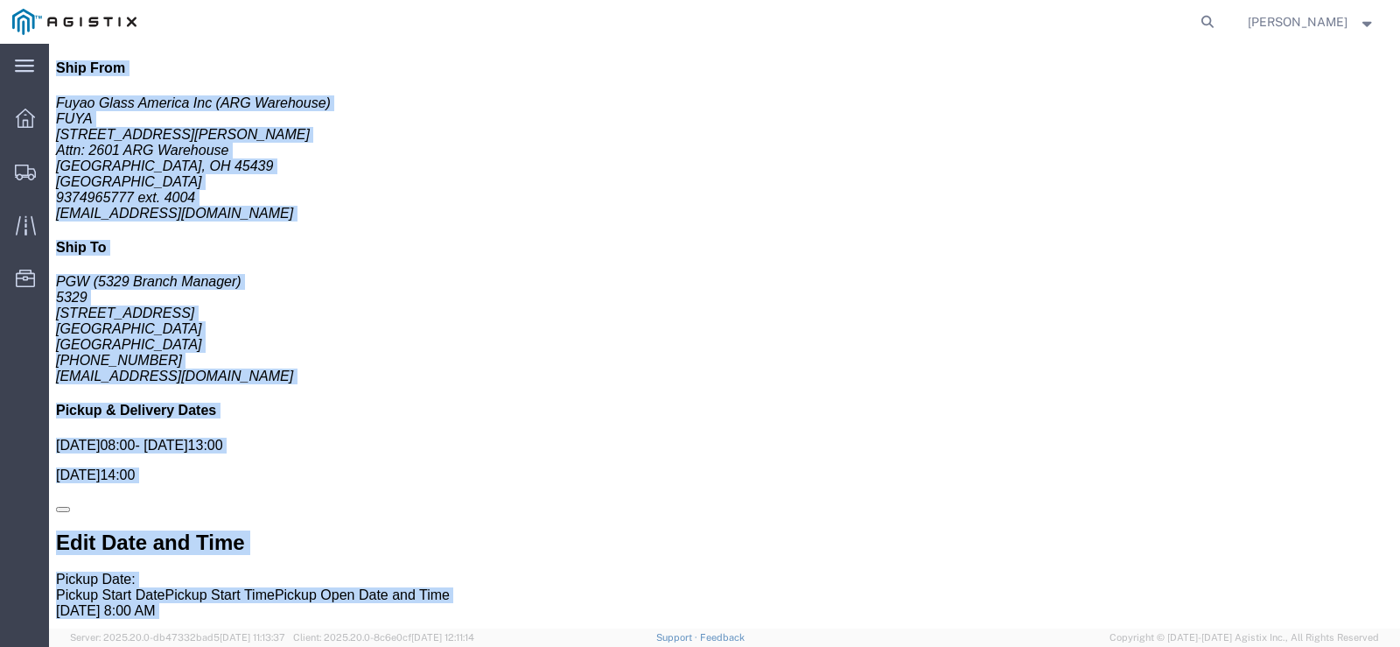
drag, startPoint x: 14, startPoint y: 99, endPoint x: 1020, endPoint y: 622, distance: 1134.4
click html "Shipment 57026913 Booked Details Rates Documents Notes Tracking Activity Orders…"
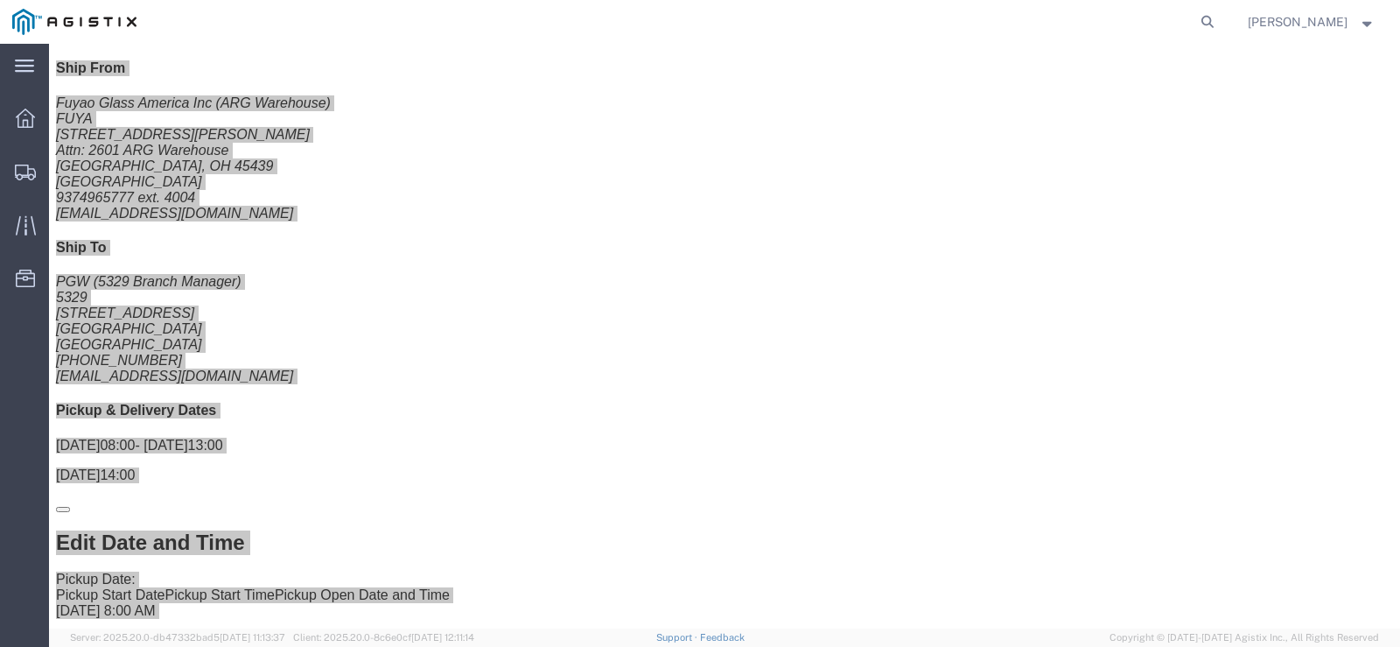
scroll to position [929, 0]
click at [22, 109] on icon at bounding box center [25, 118] width 19 height 19
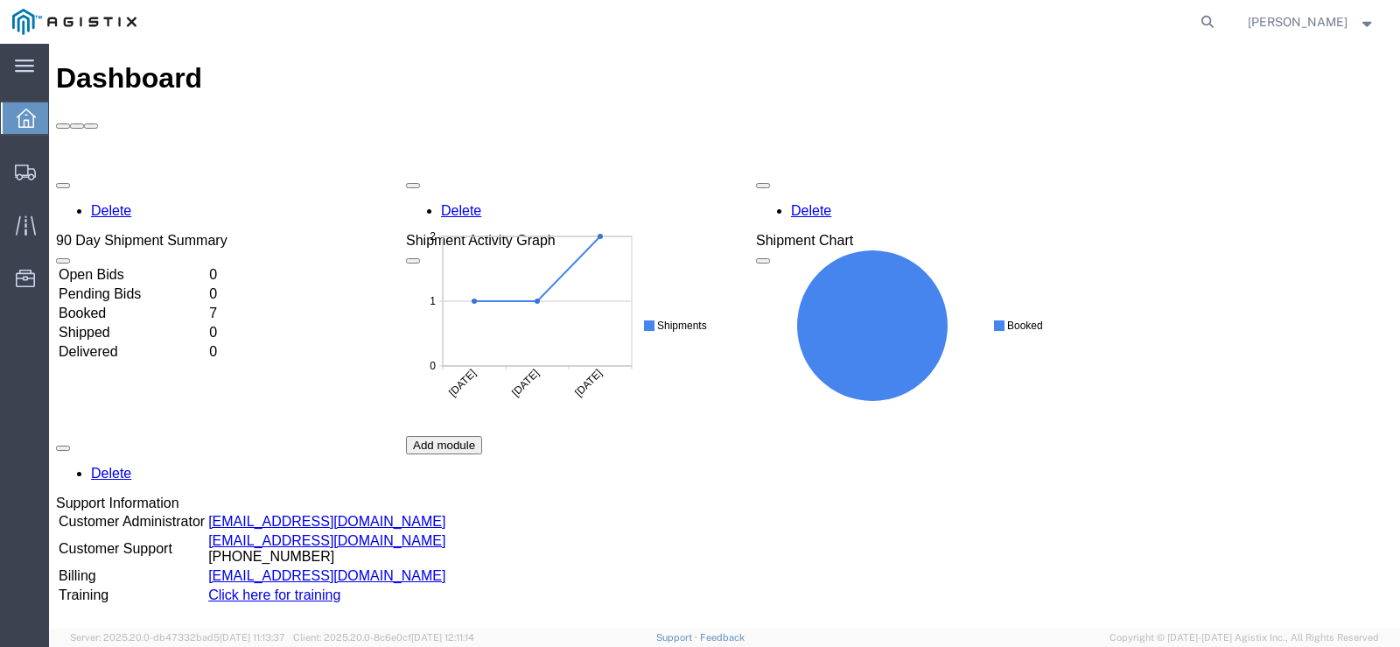
click at [105, 305] on td "Booked" at bounding box center [132, 314] width 149 height 18
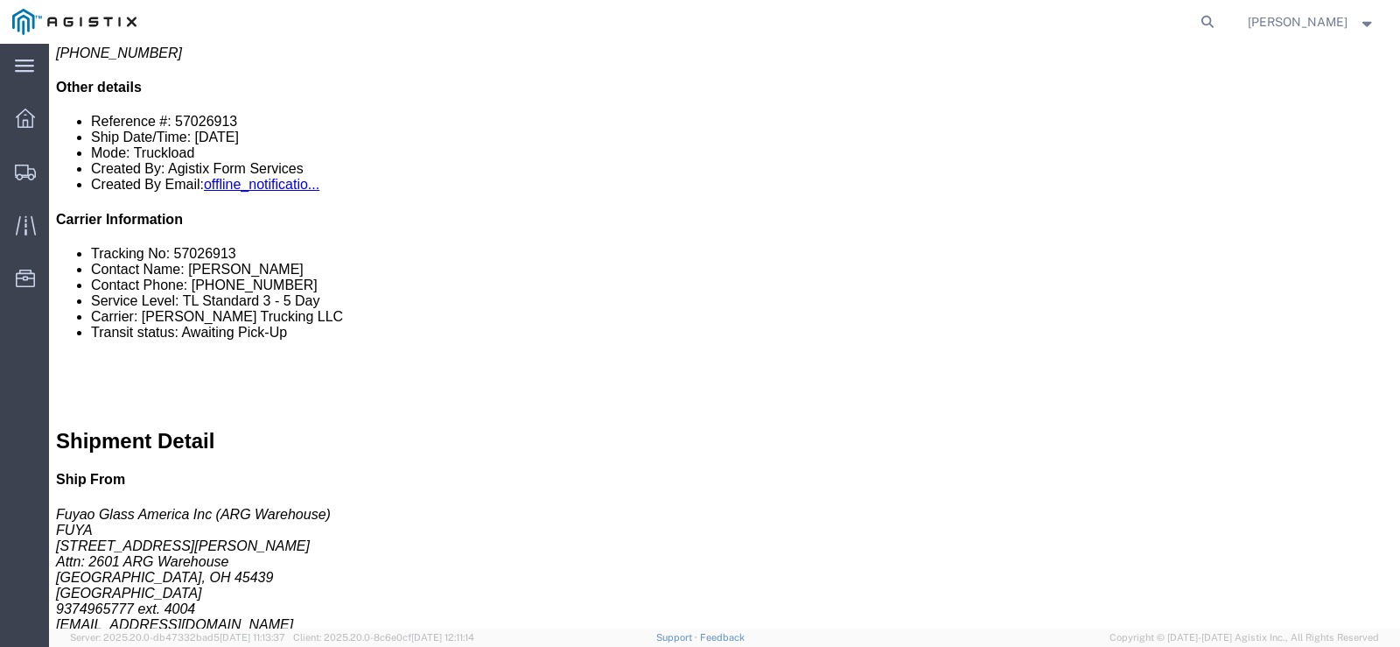
scroll to position [525, 0]
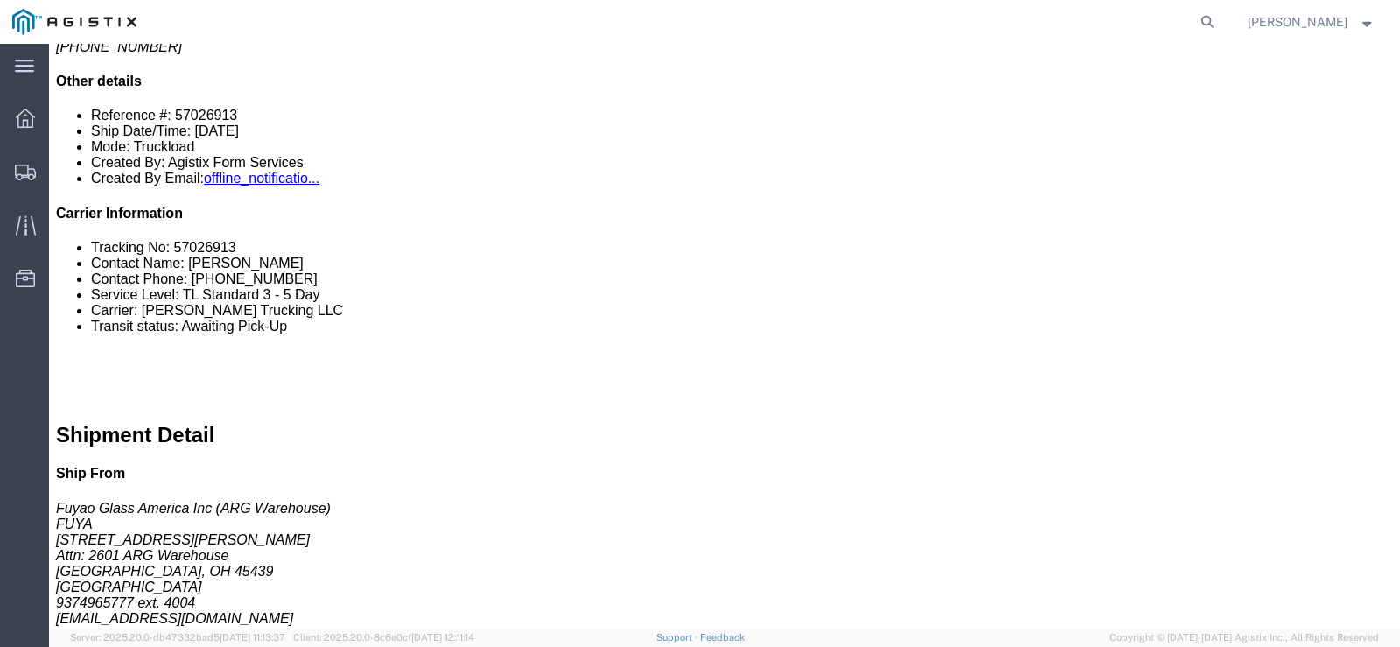
click icon
click link
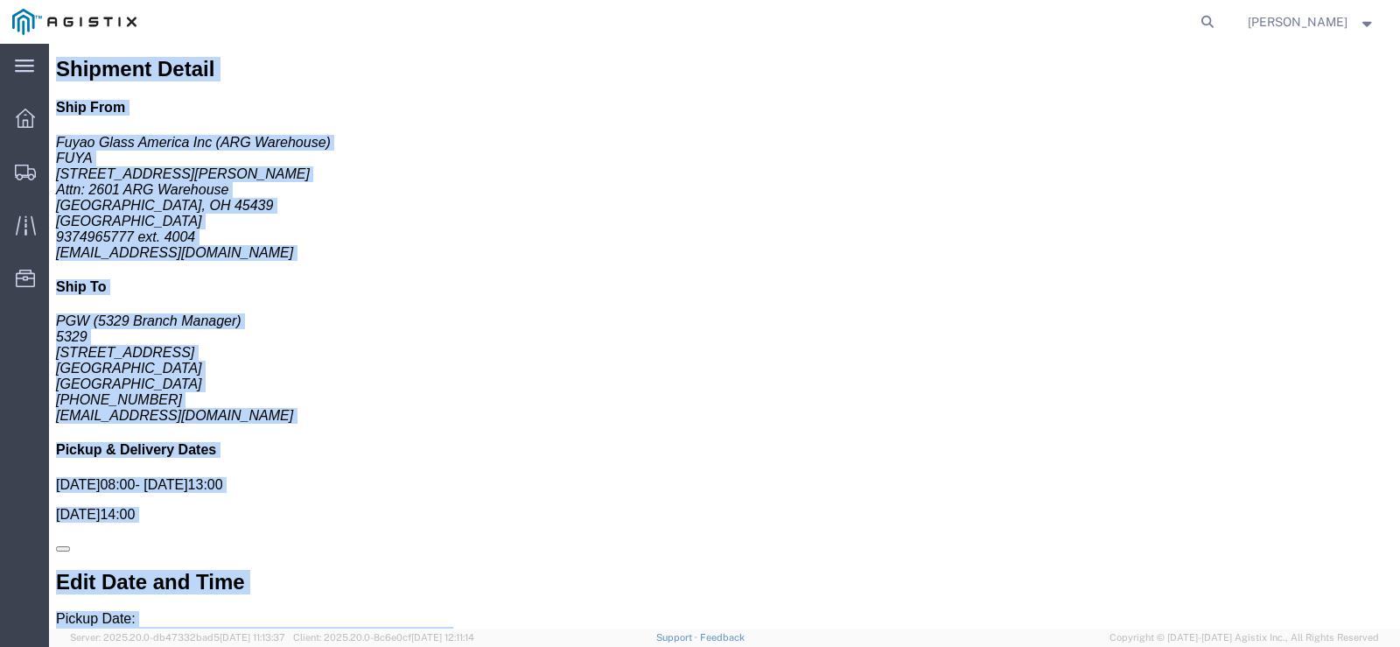
scroll to position [930, 0]
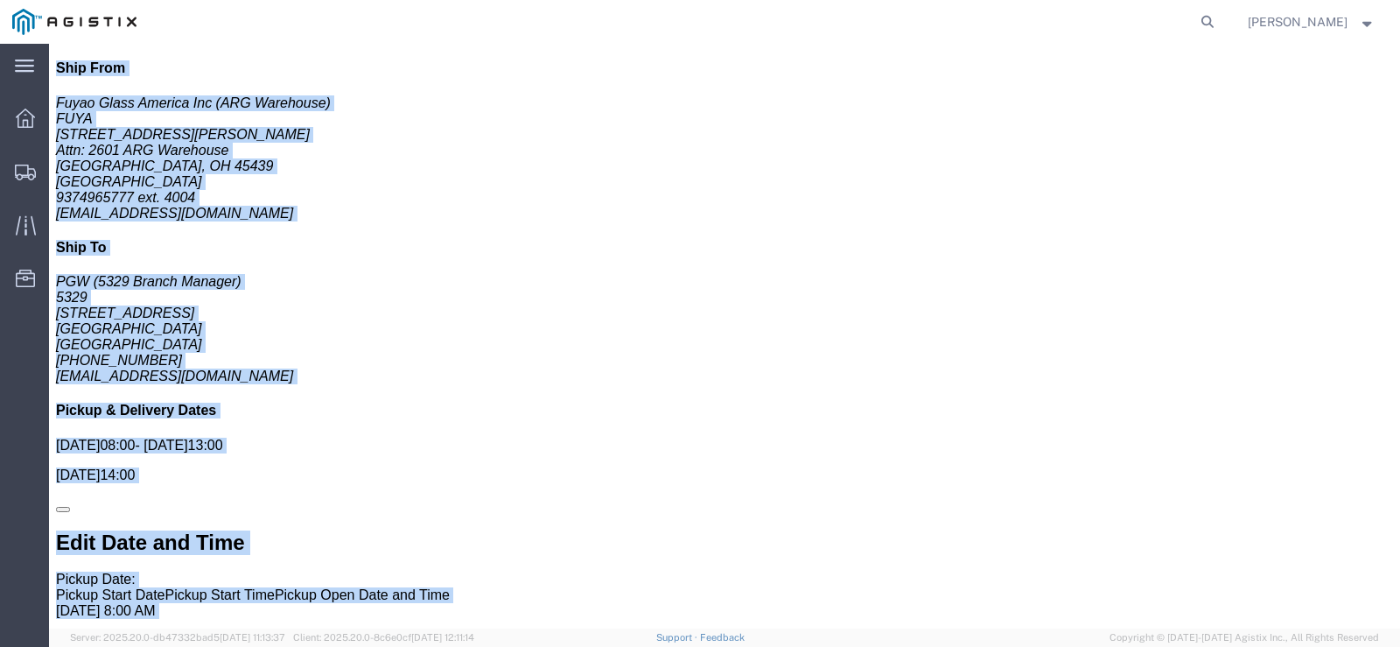
drag, startPoint x: 11, startPoint y: 95, endPoint x: 1183, endPoint y: 629, distance: 1288.1
click html "Shipment 57026913 Booked Details Rates Documents Notes Tracking Activity Orders…"
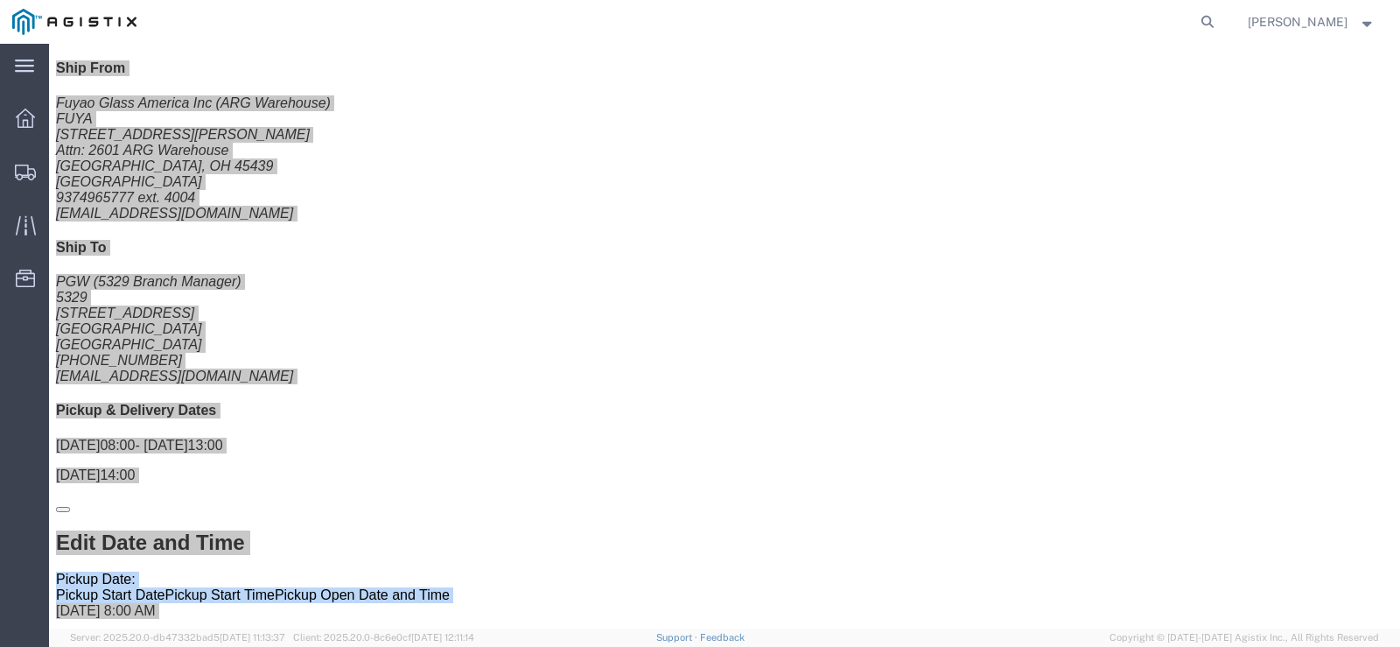
scroll to position [929, 0]
click at [35, 109] on div at bounding box center [25, 118] width 49 height 35
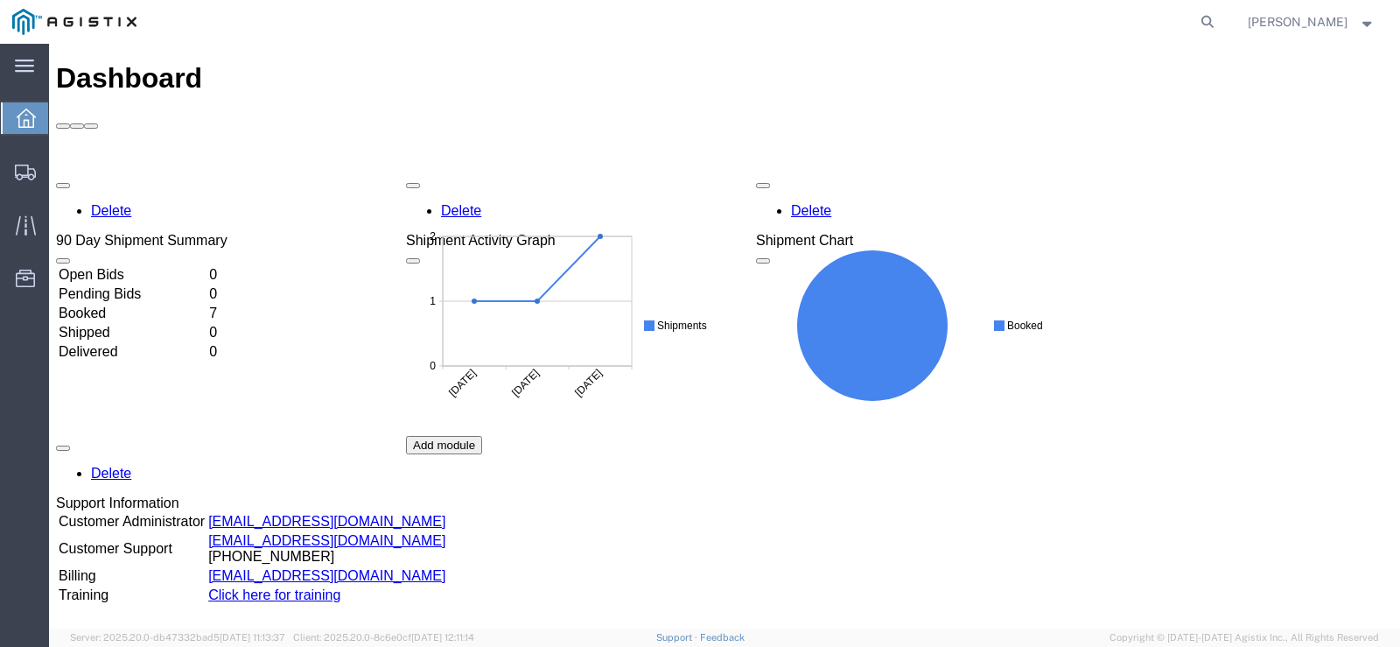
click at [123, 305] on td "Booked" at bounding box center [132, 314] width 149 height 18
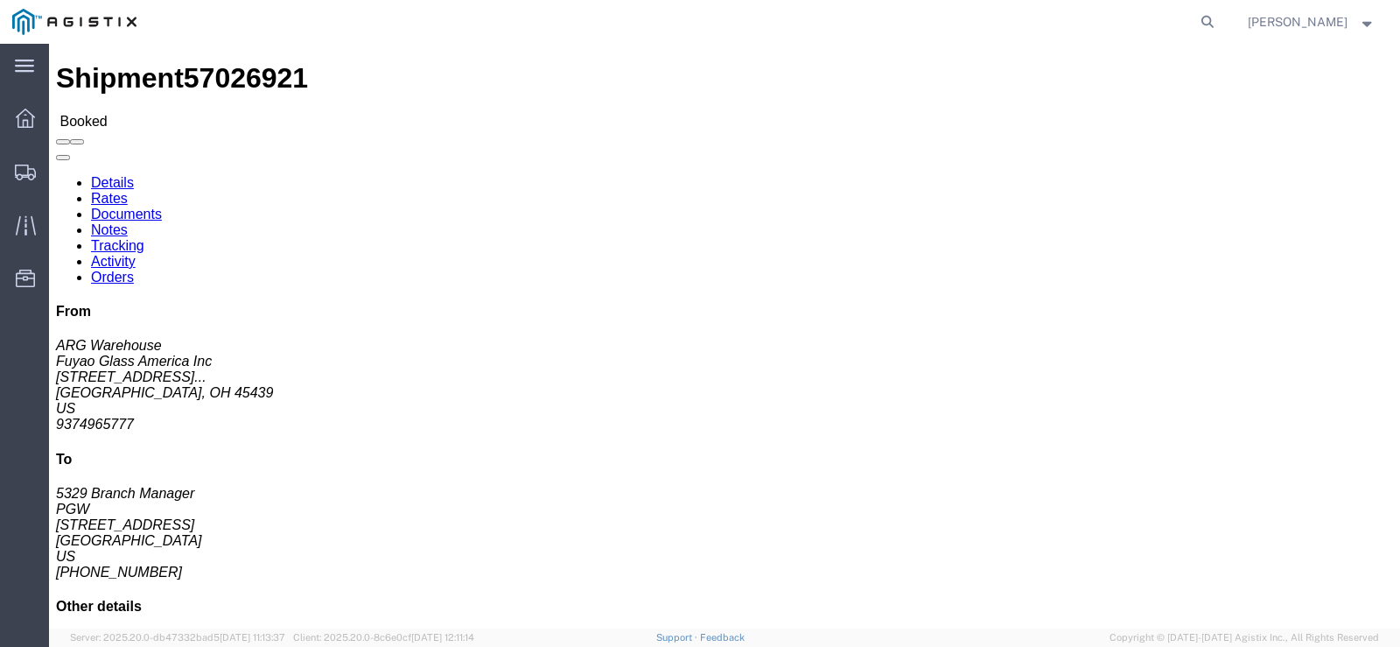
click icon
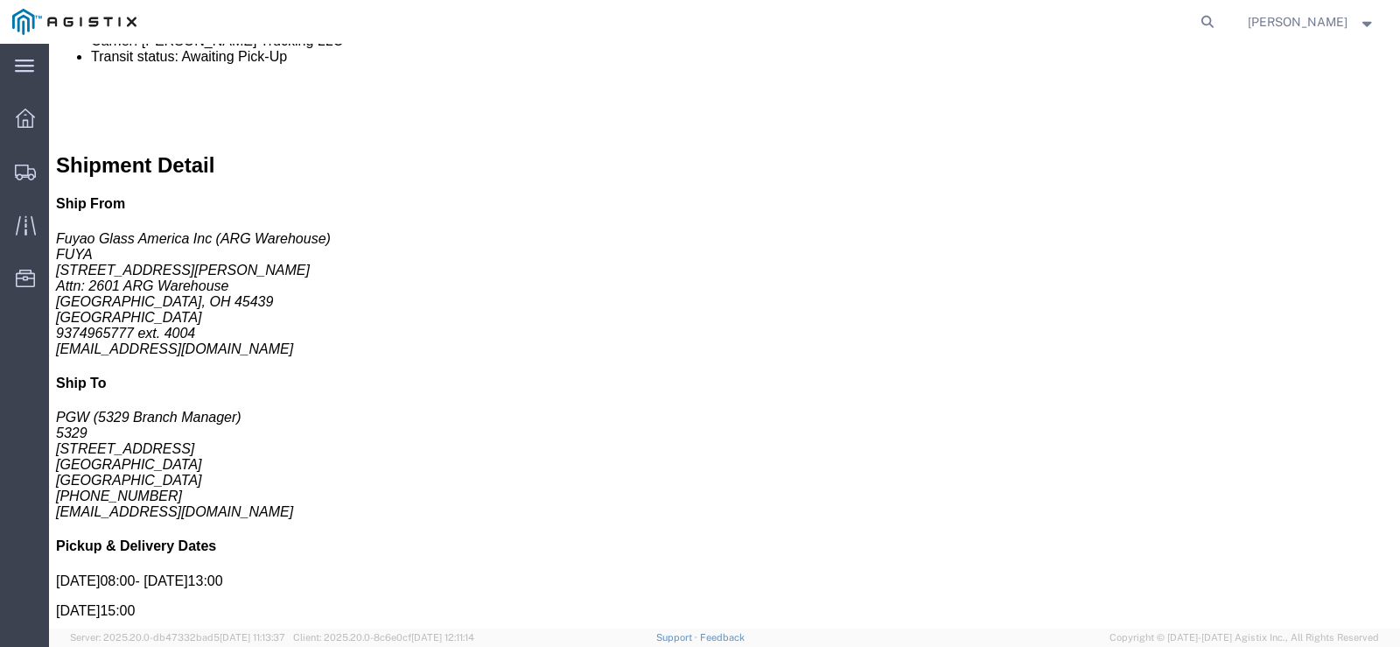
scroll to position [788, 0]
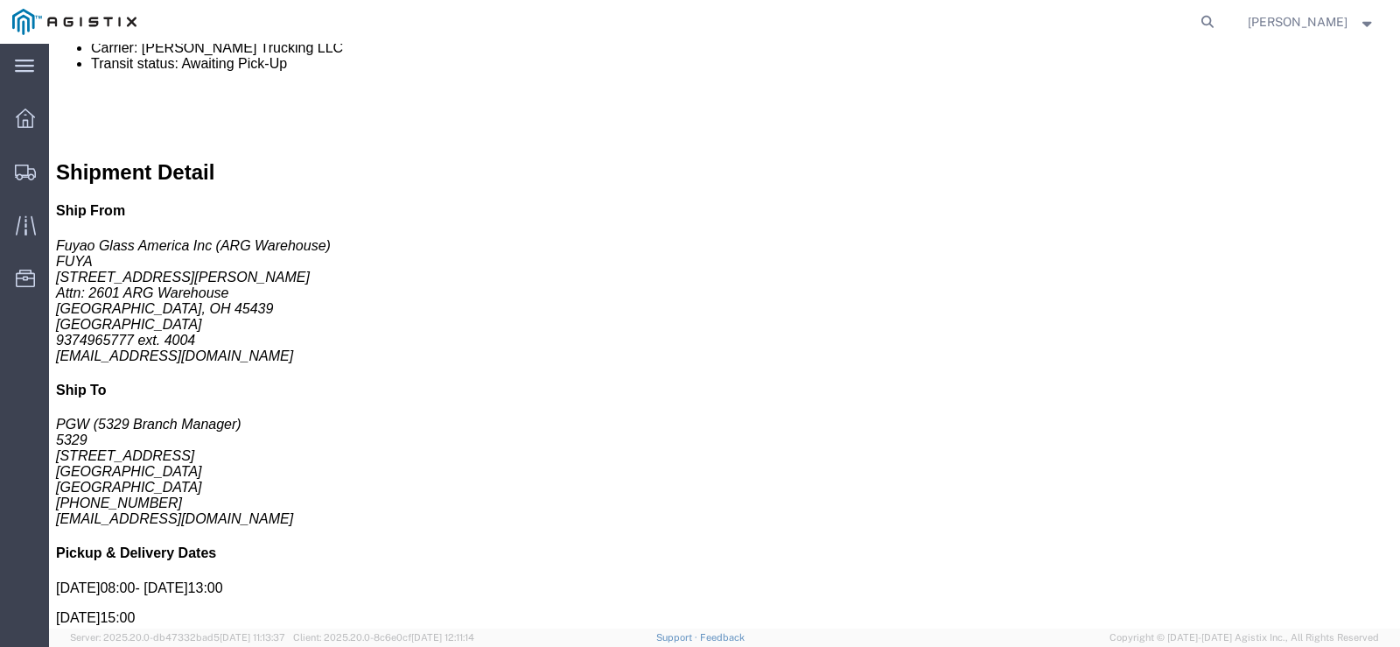
click div "Route Details Unable to calculate mileage Total of 48 packages with 1 of 48 ass…"
click link
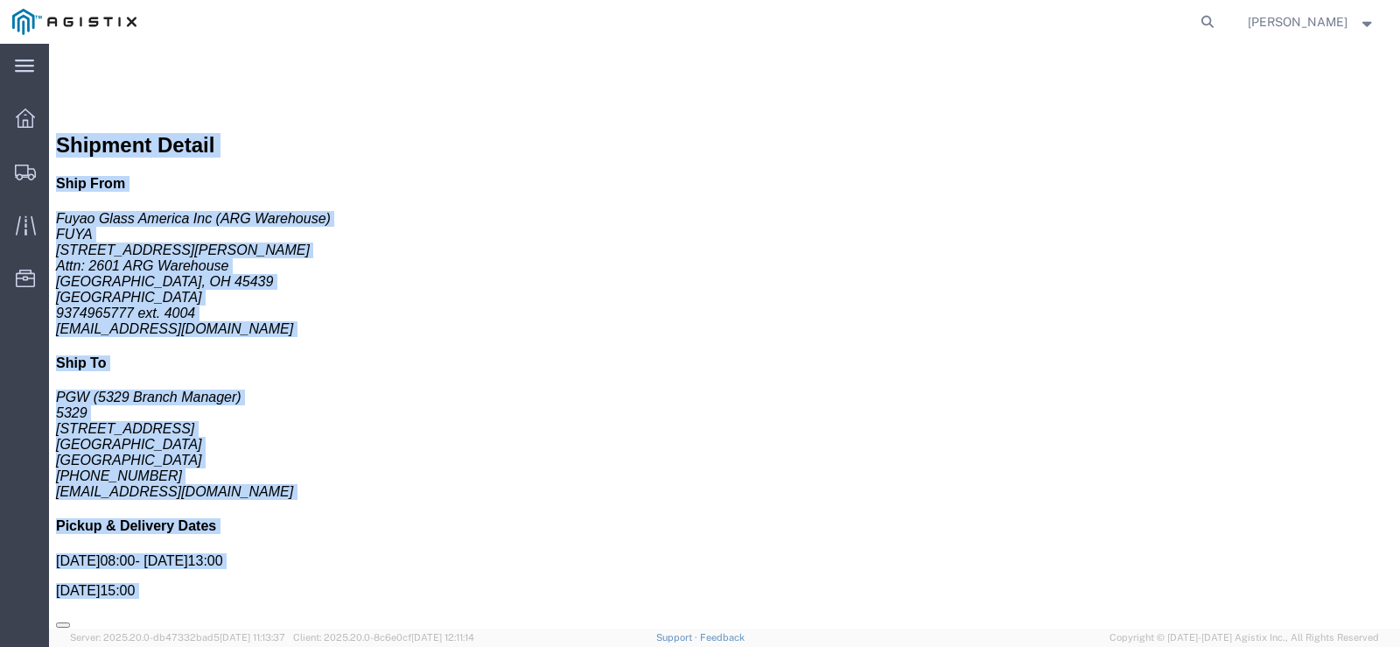
scroll to position [930, 0]
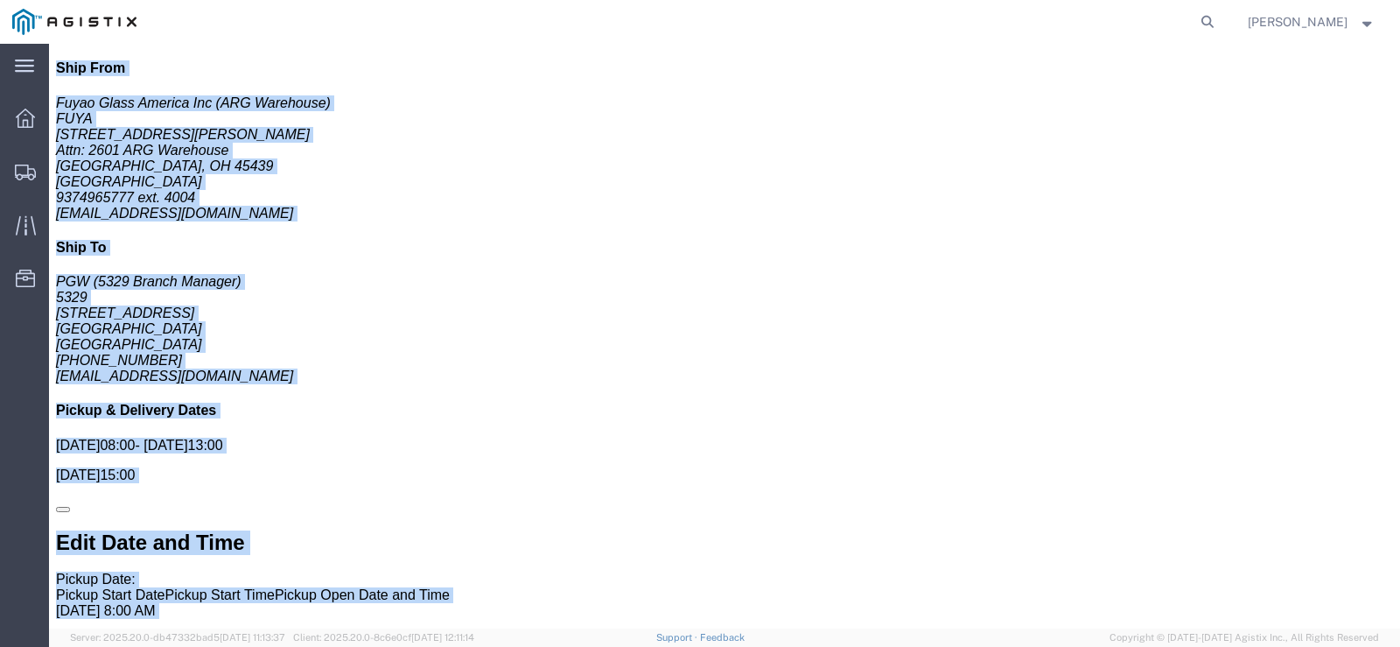
drag, startPoint x: 10, startPoint y: 100, endPoint x: 1287, endPoint y: 634, distance: 1384.8
click html "Shipment 57026921 Booked Details Rates Documents Notes Tracking Activity Orders…"
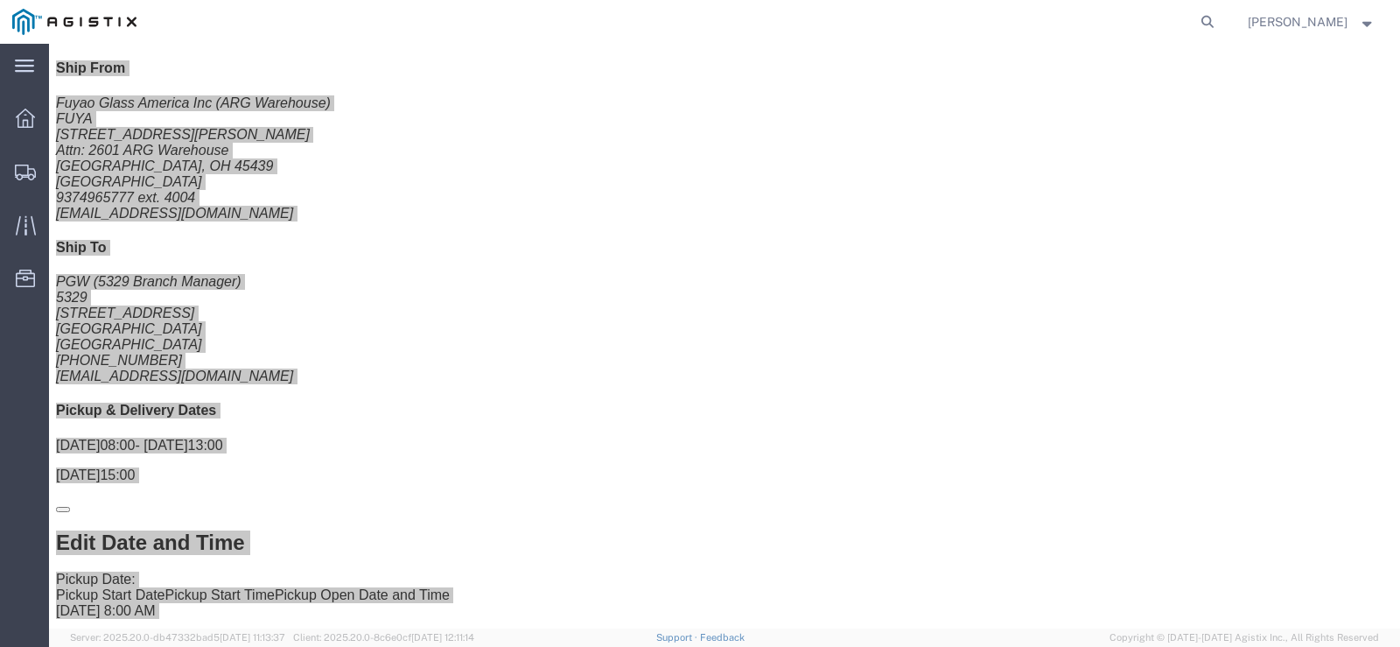
scroll to position [929, 0]
click at [29, 121] on icon at bounding box center [25, 118] width 19 height 19
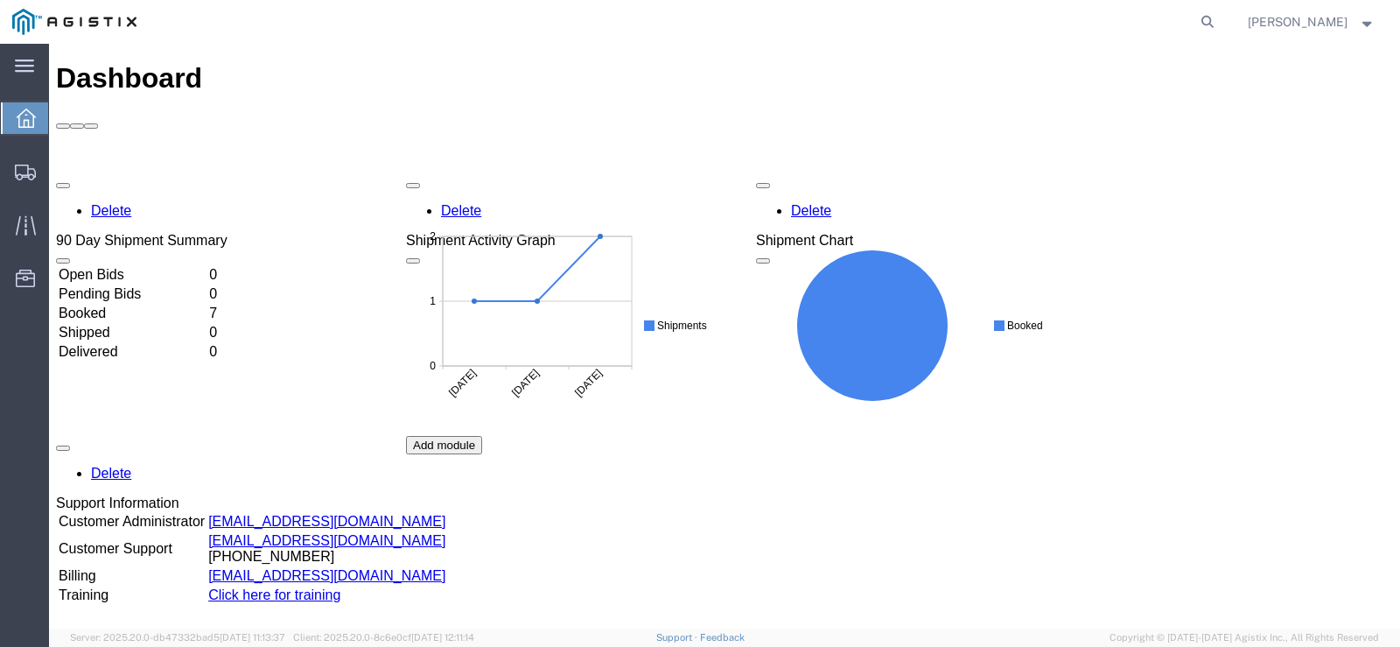
click at [126, 305] on td "Booked" at bounding box center [132, 314] width 149 height 18
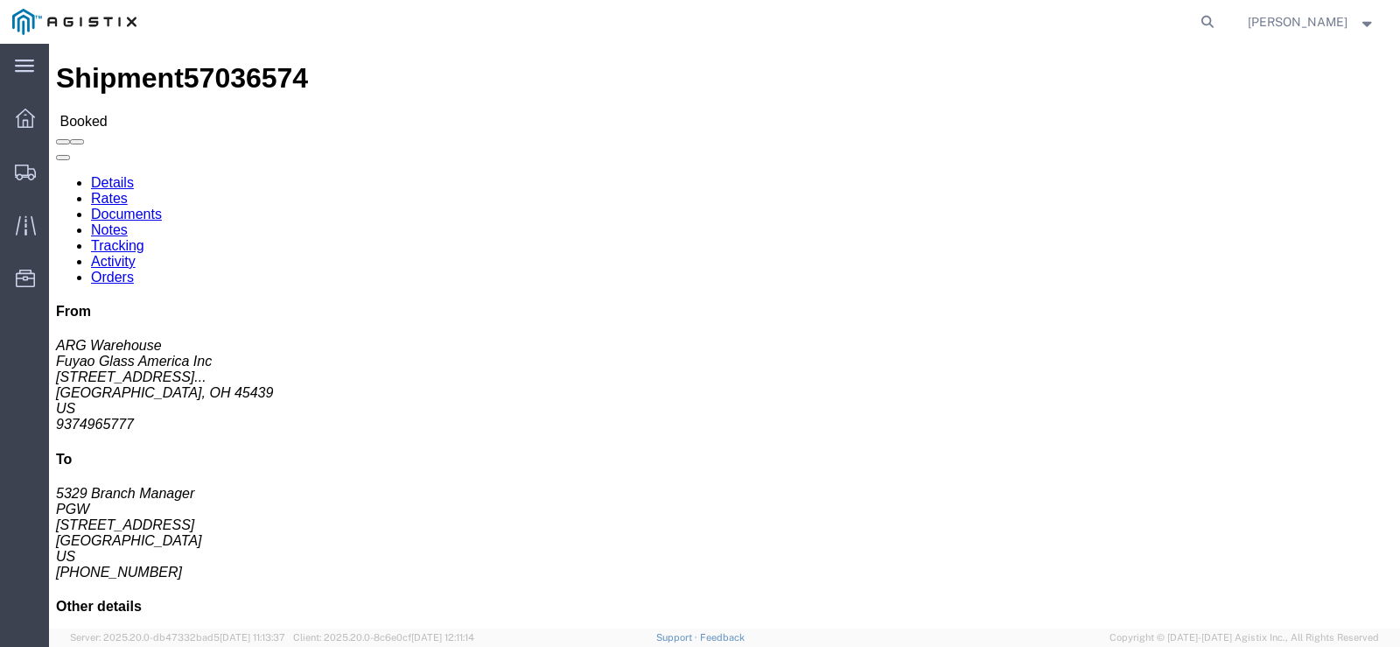
click icon
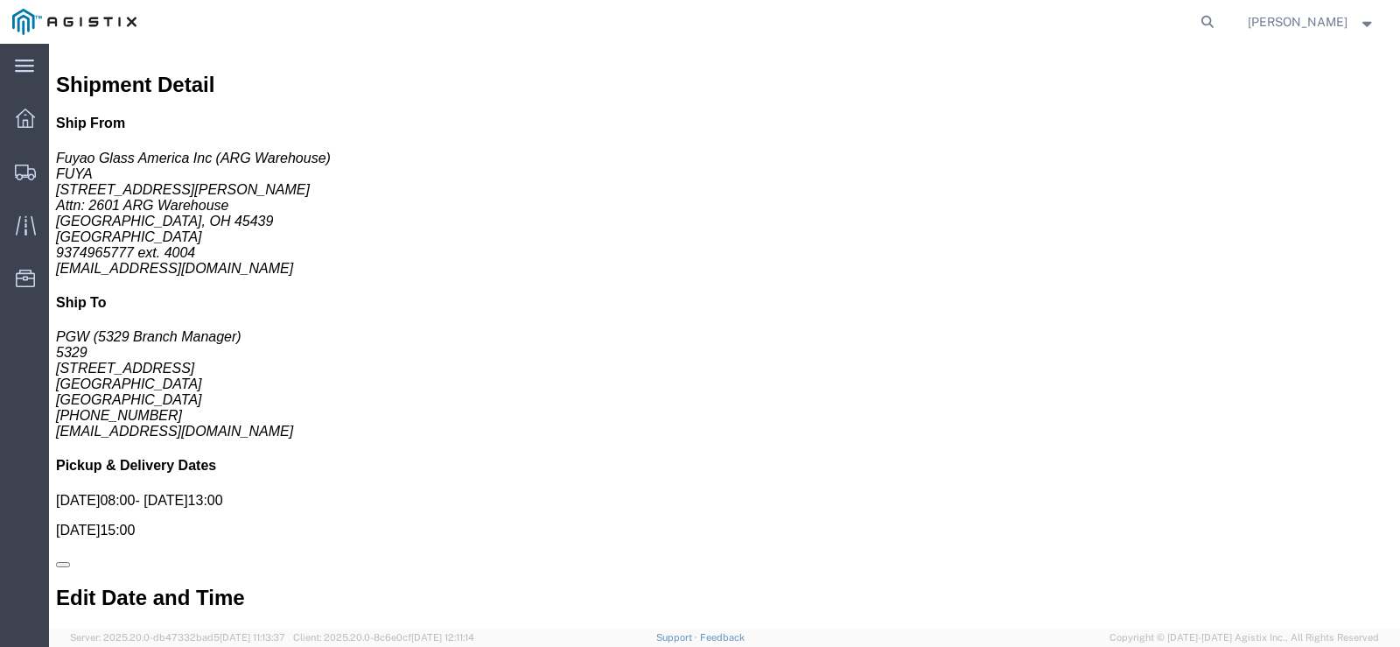
click link
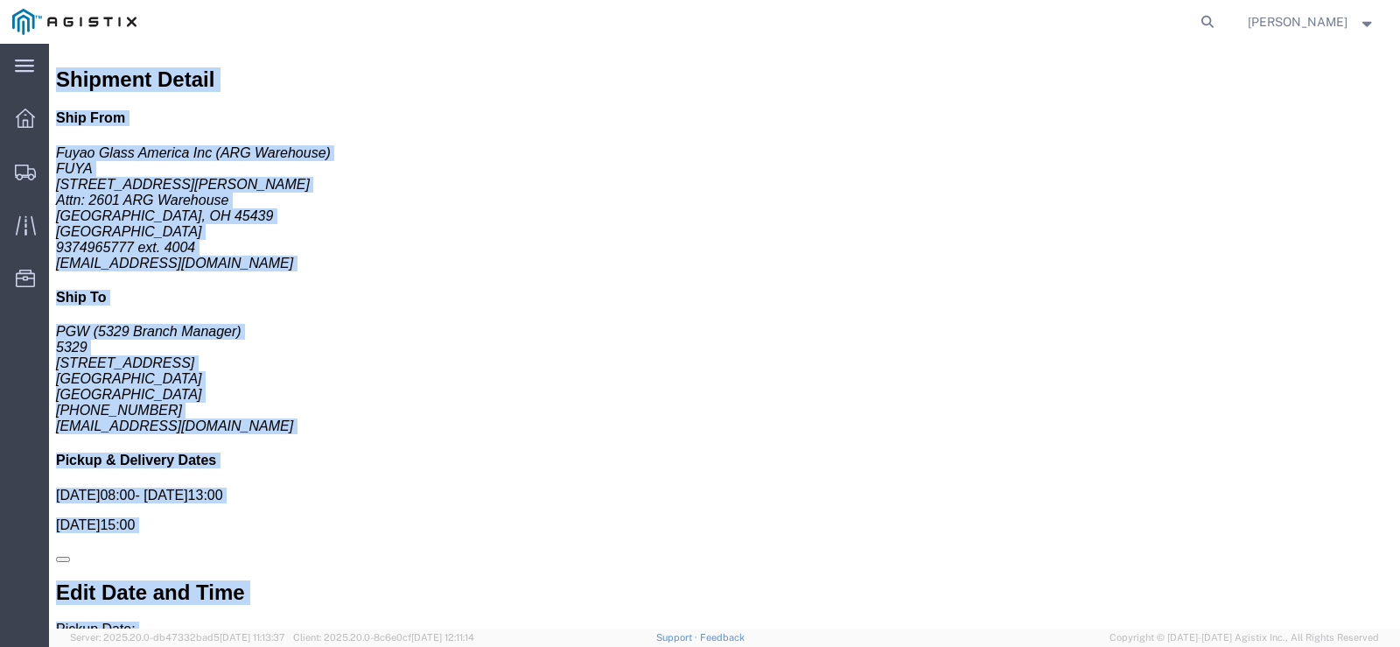
scroll to position [930, 0]
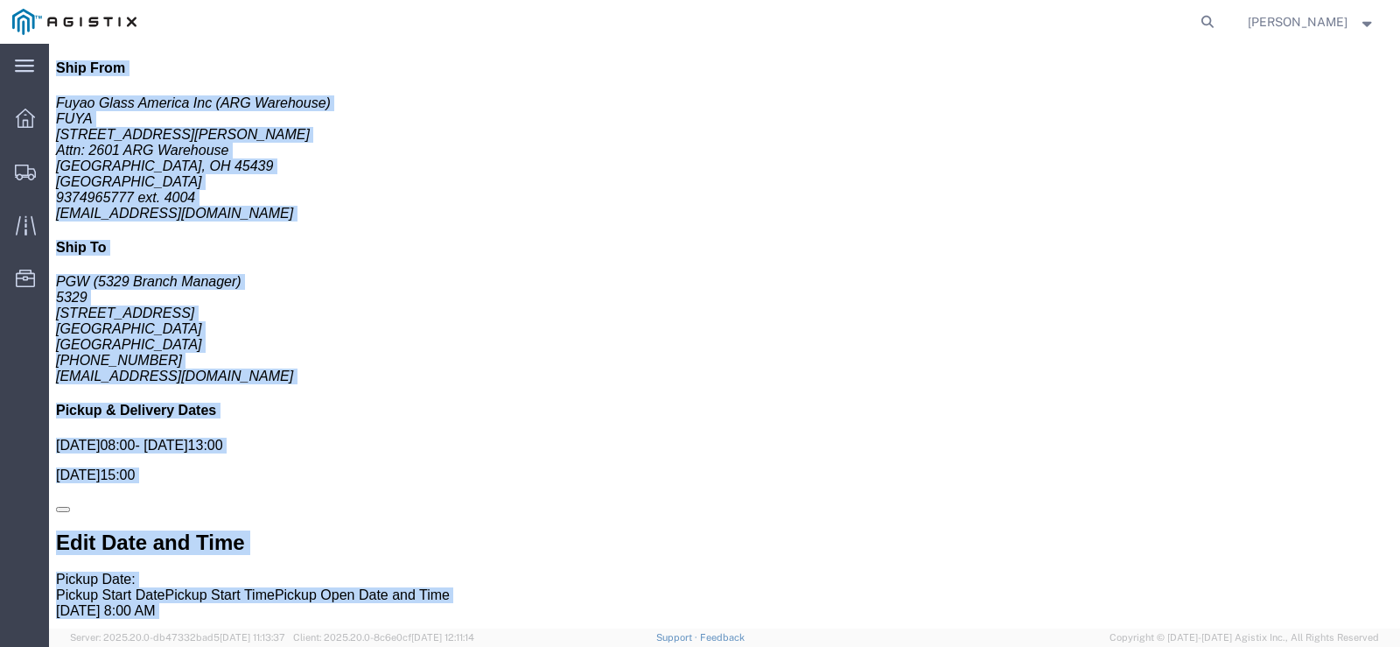
drag, startPoint x: 6, startPoint y: 91, endPoint x: 1176, endPoint y: 610, distance: 1280.1
click html "Shipment 57036574 Booked Details Rates Documents Notes Tracking Activity Orders…"
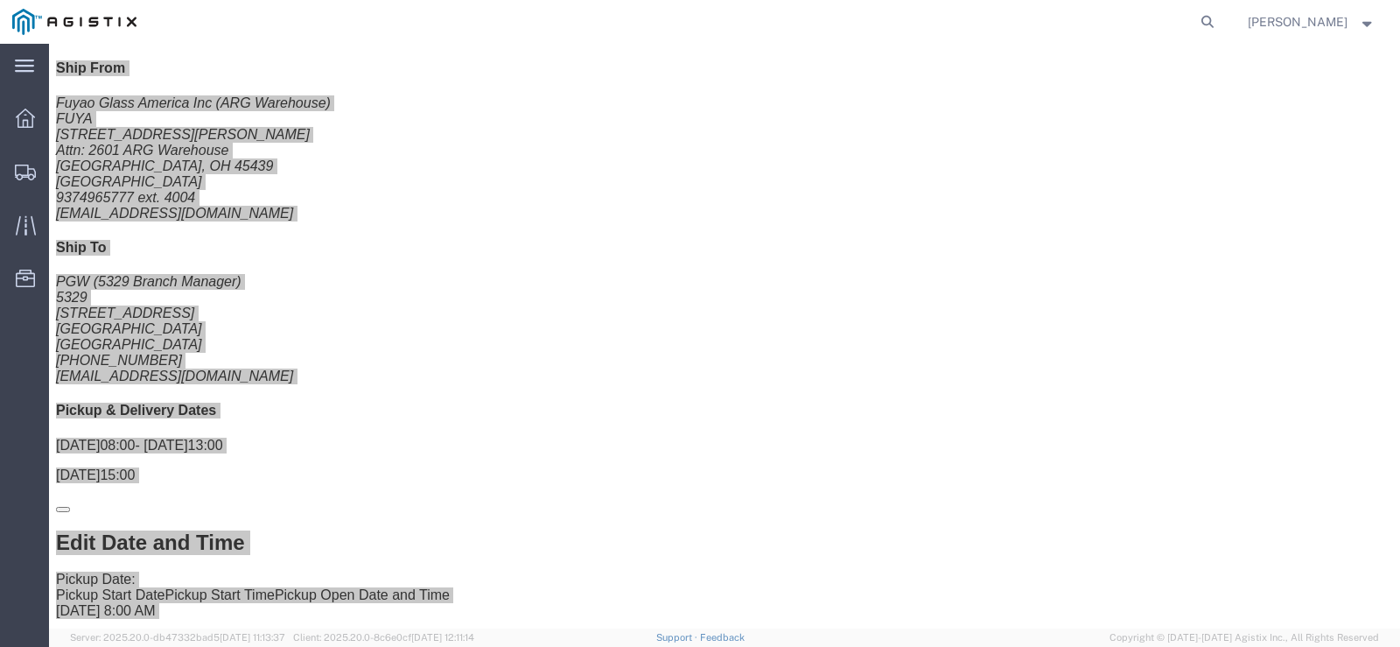
scroll to position [929, 0]
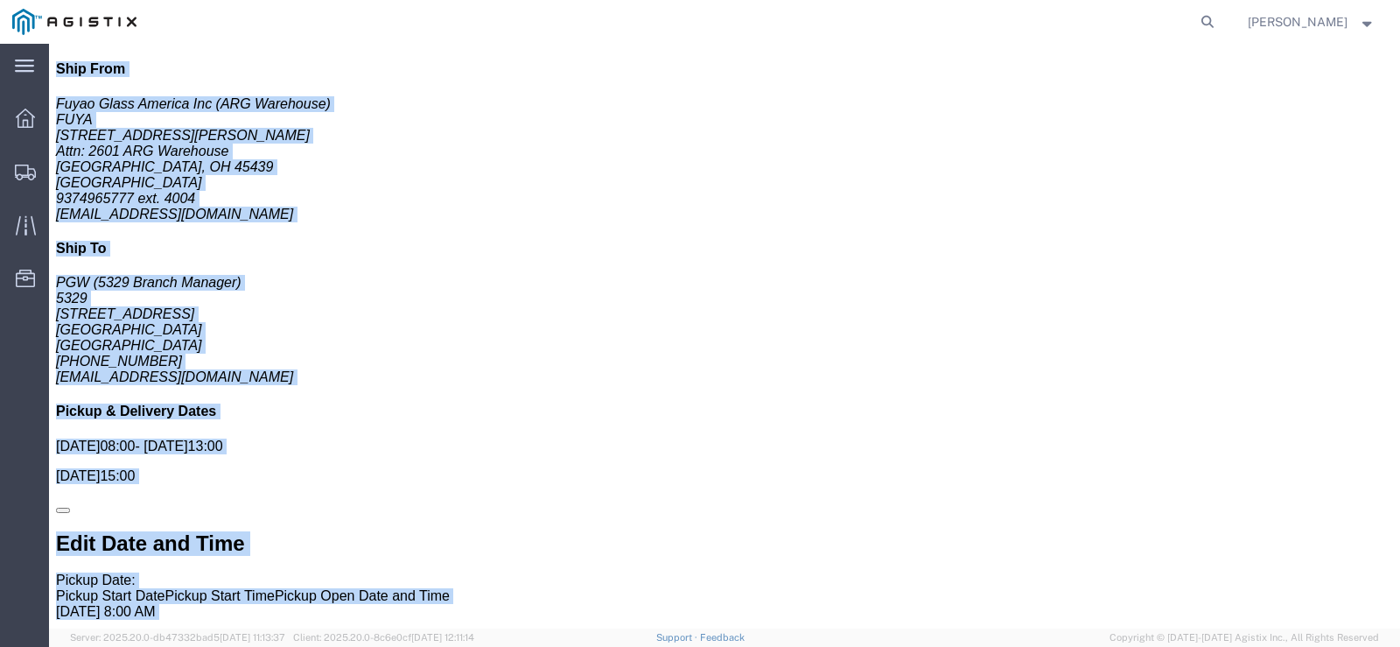
click div "Pickups STOP 1 : Fuyao Glass America Inc - FUYA 2801 W Stroop Rd, Attn: 2601 AR…"
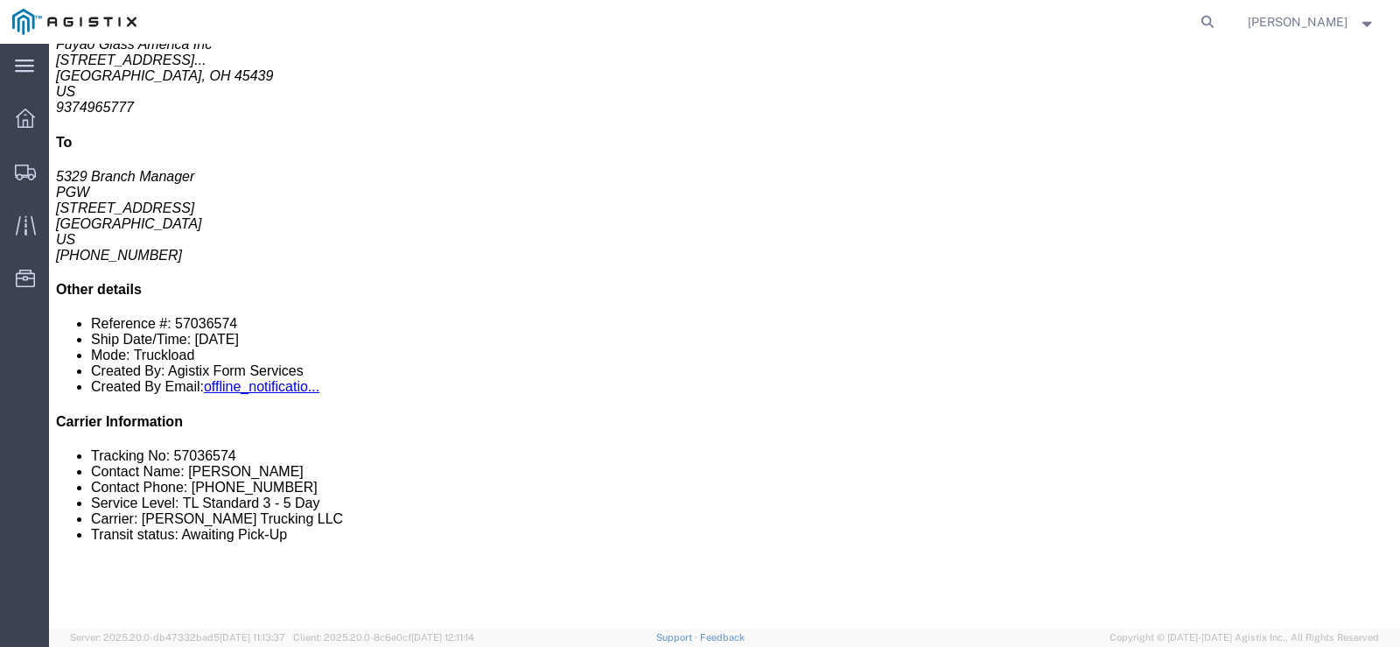
scroll to position [0, 0]
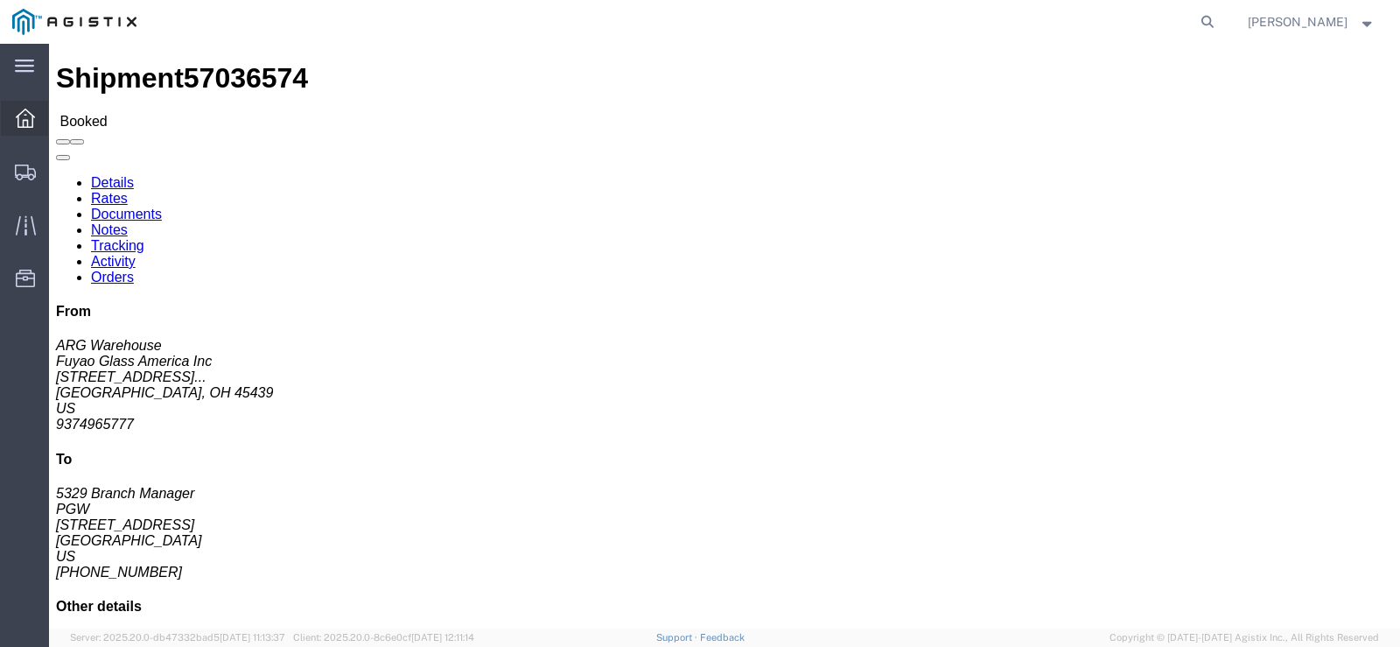
click at [31, 121] on icon at bounding box center [25, 118] width 19 height 19
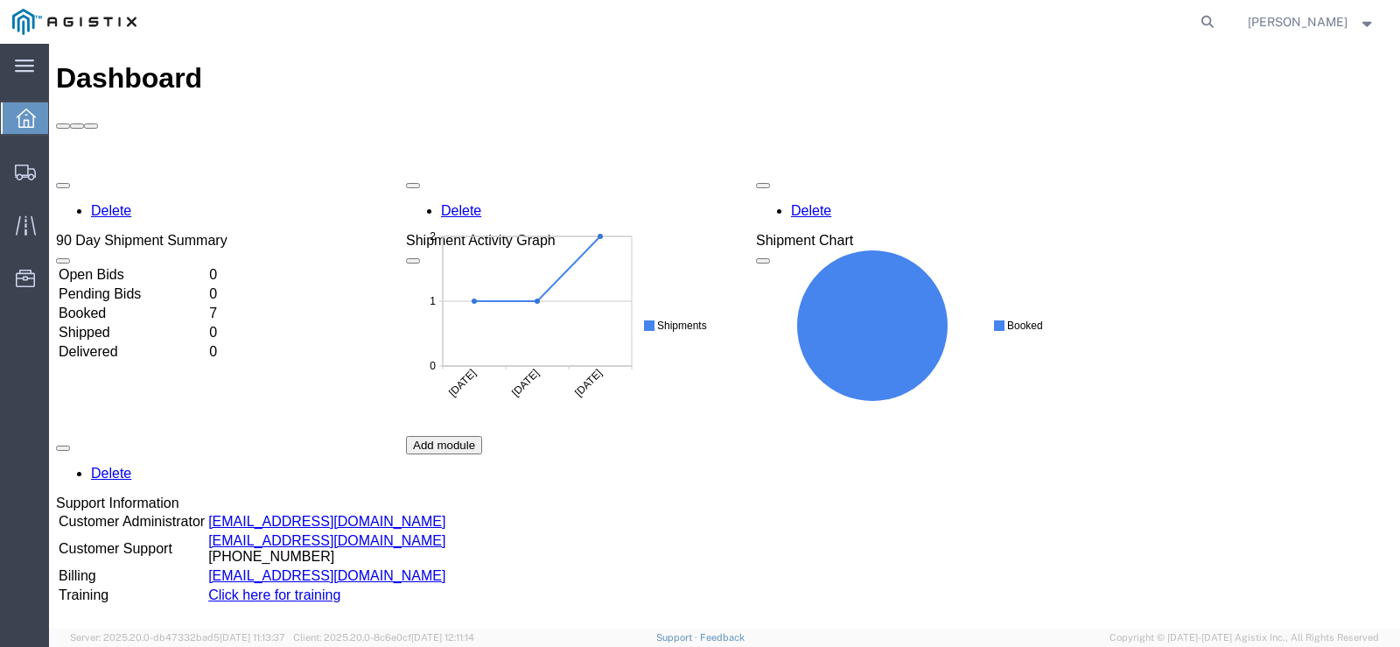
click at [103, 305] on td "Booked" at bounding box center [132, 314] width 149 height 18
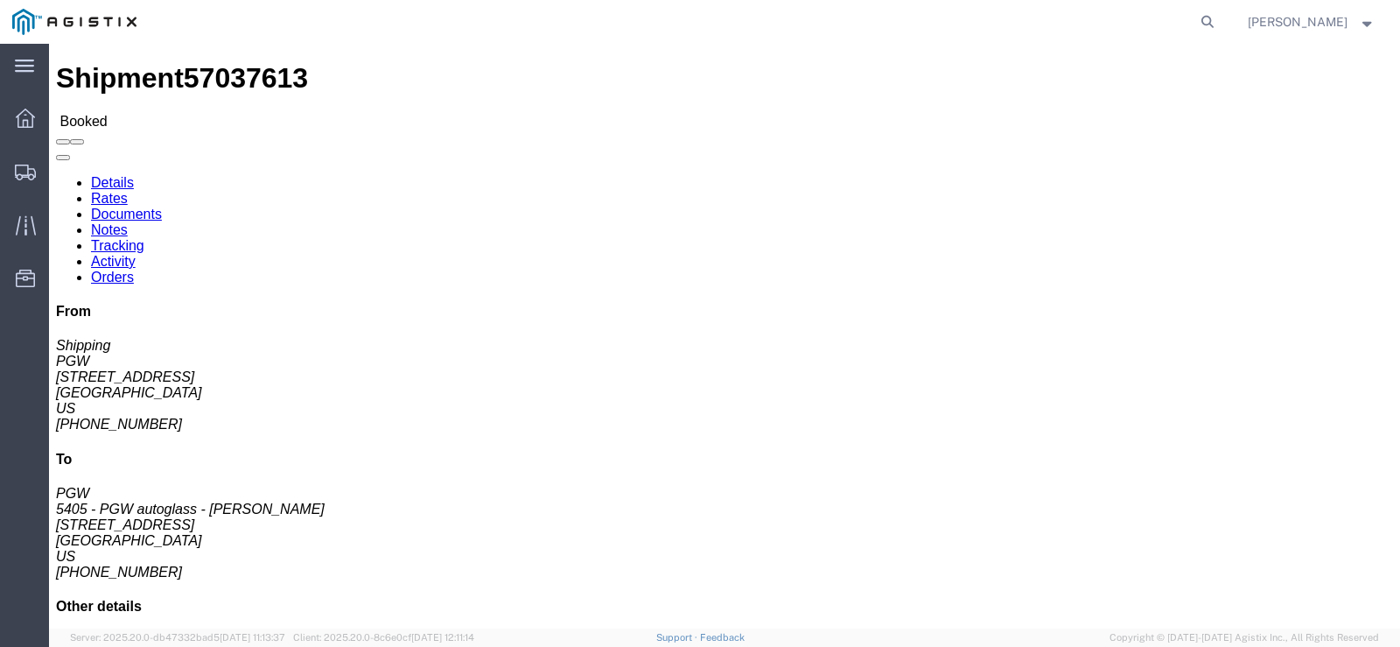
click icon
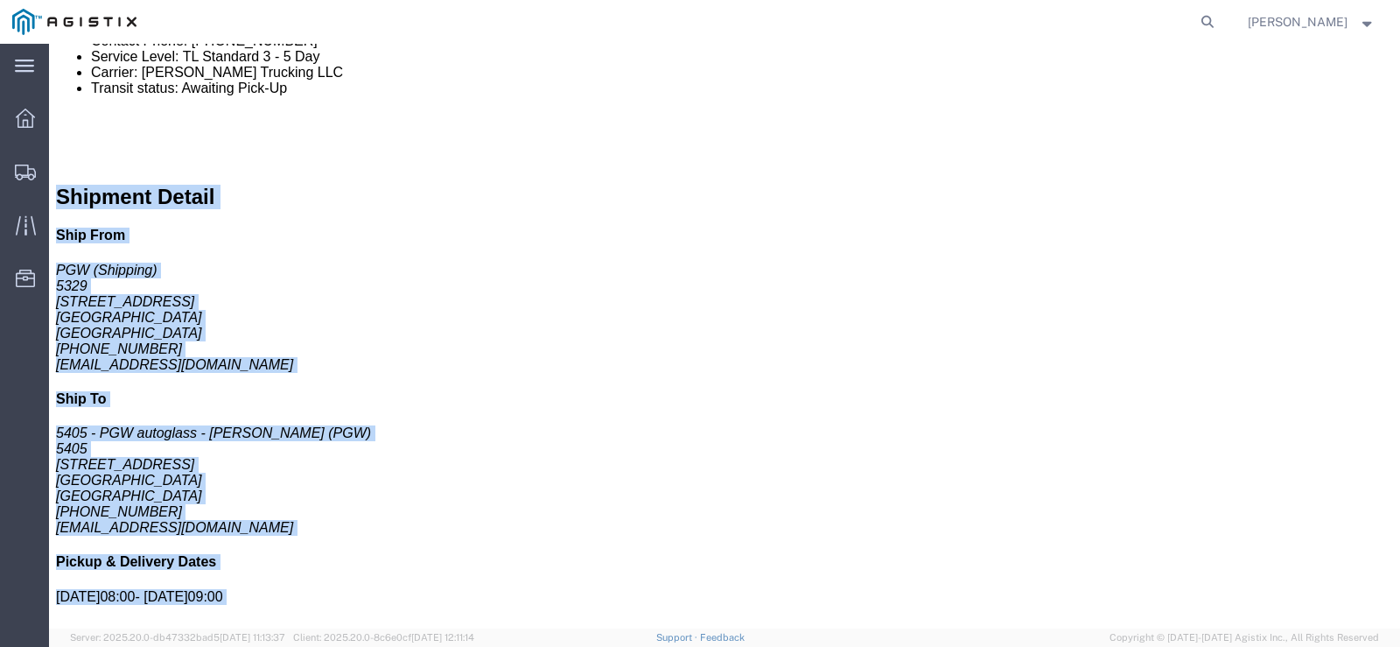
click div "Shipment Detail Ship From PGW (Shipping) 5329 850 Southern Ave Chillicothe, OH …"
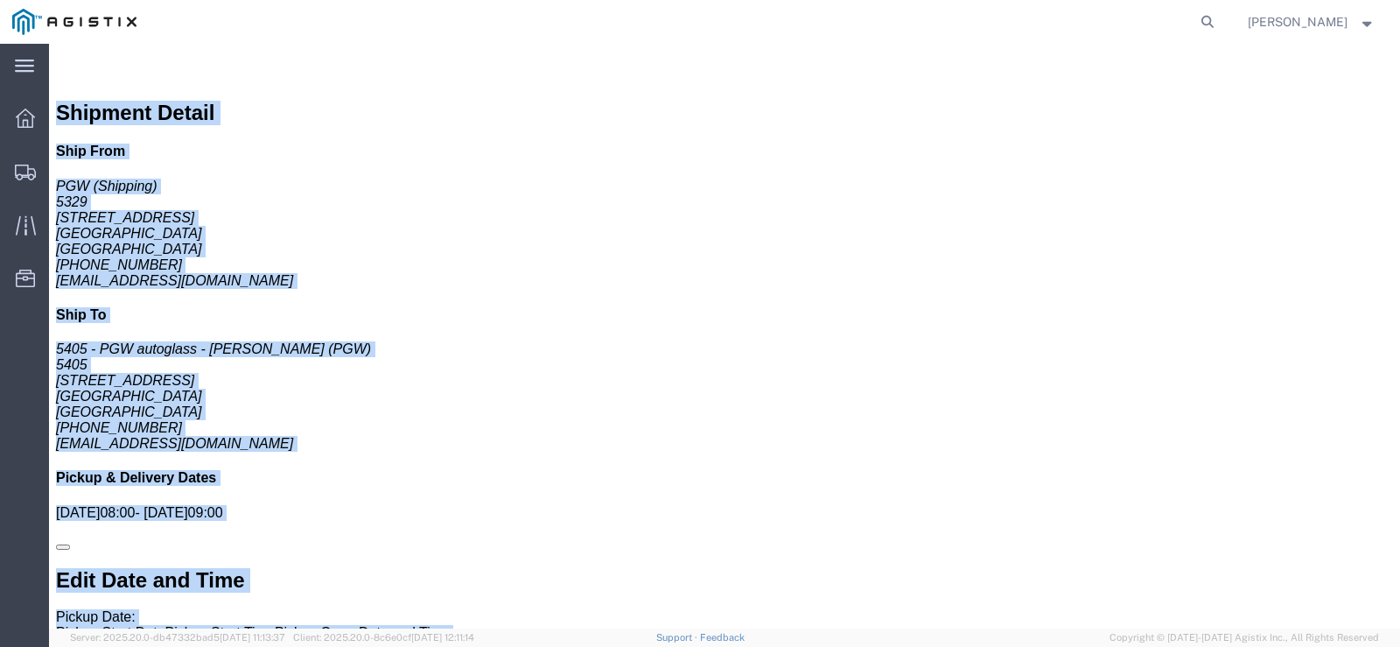
click link
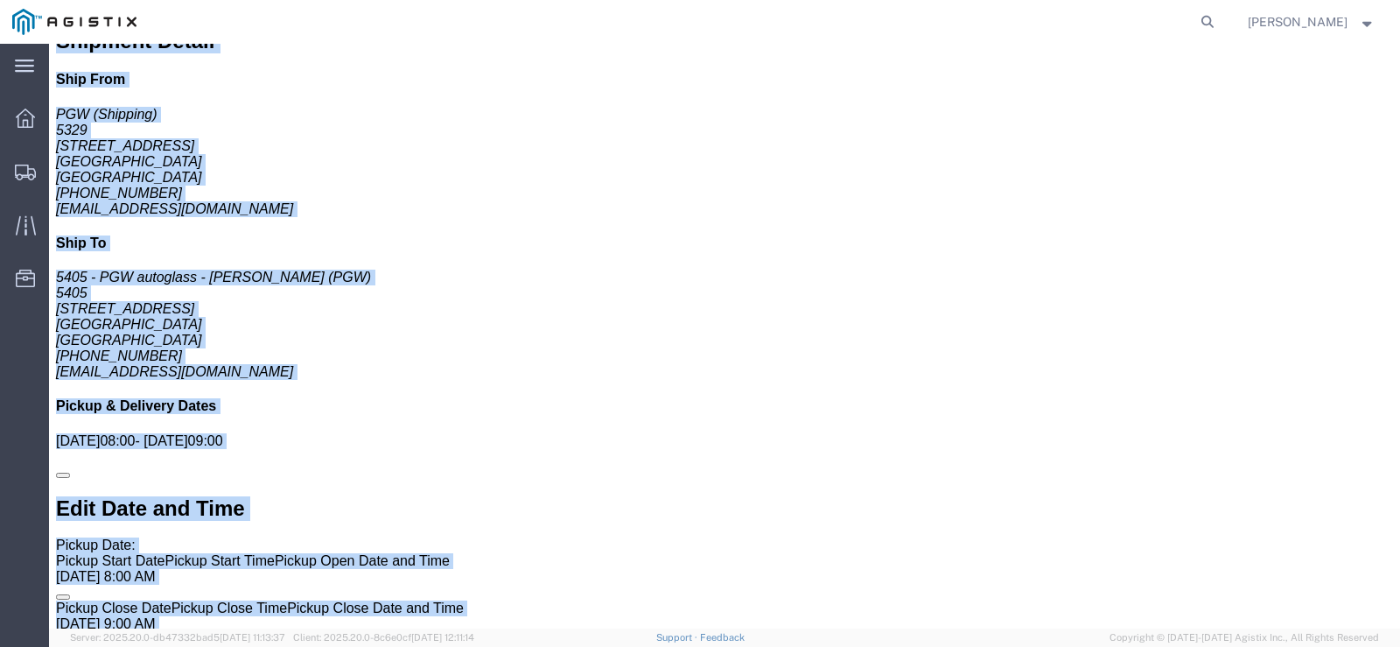
scroll to position [843, 0]
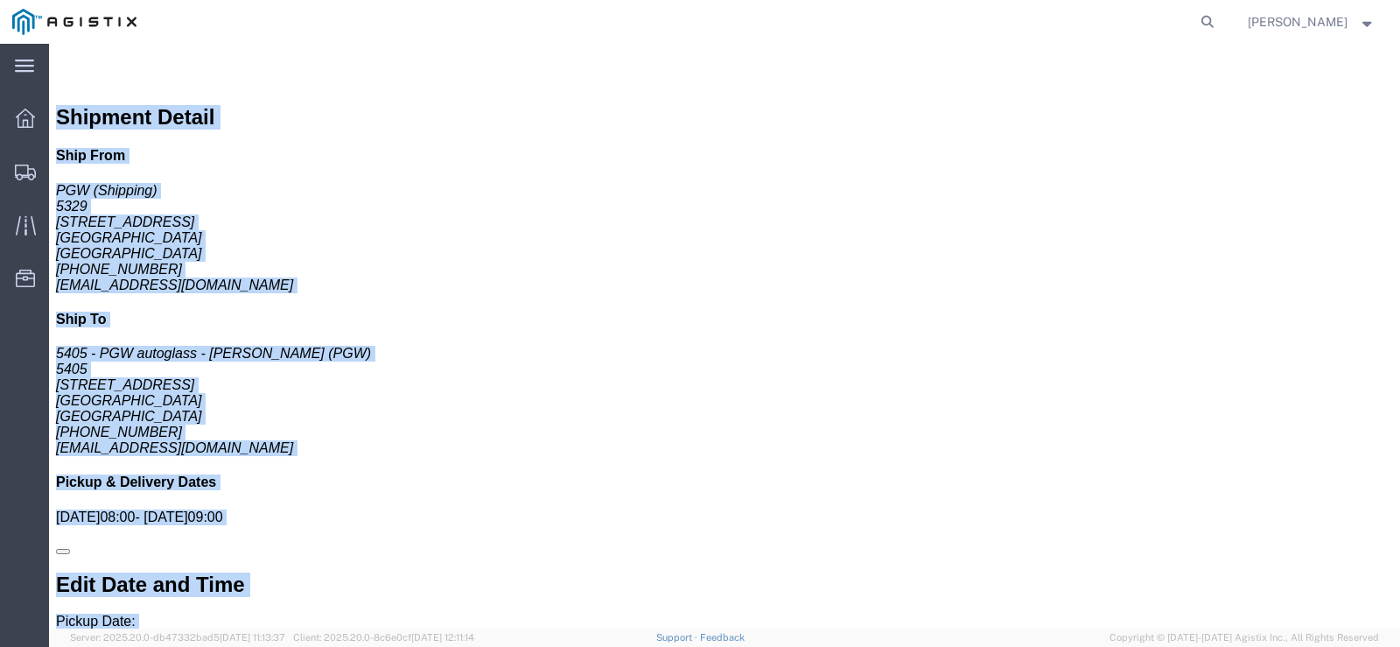
click div "Pickups STOP 1 : PGW - 5329 850 Southern Ave, Chillicothe, OH, 45601, US 35 x Y…"
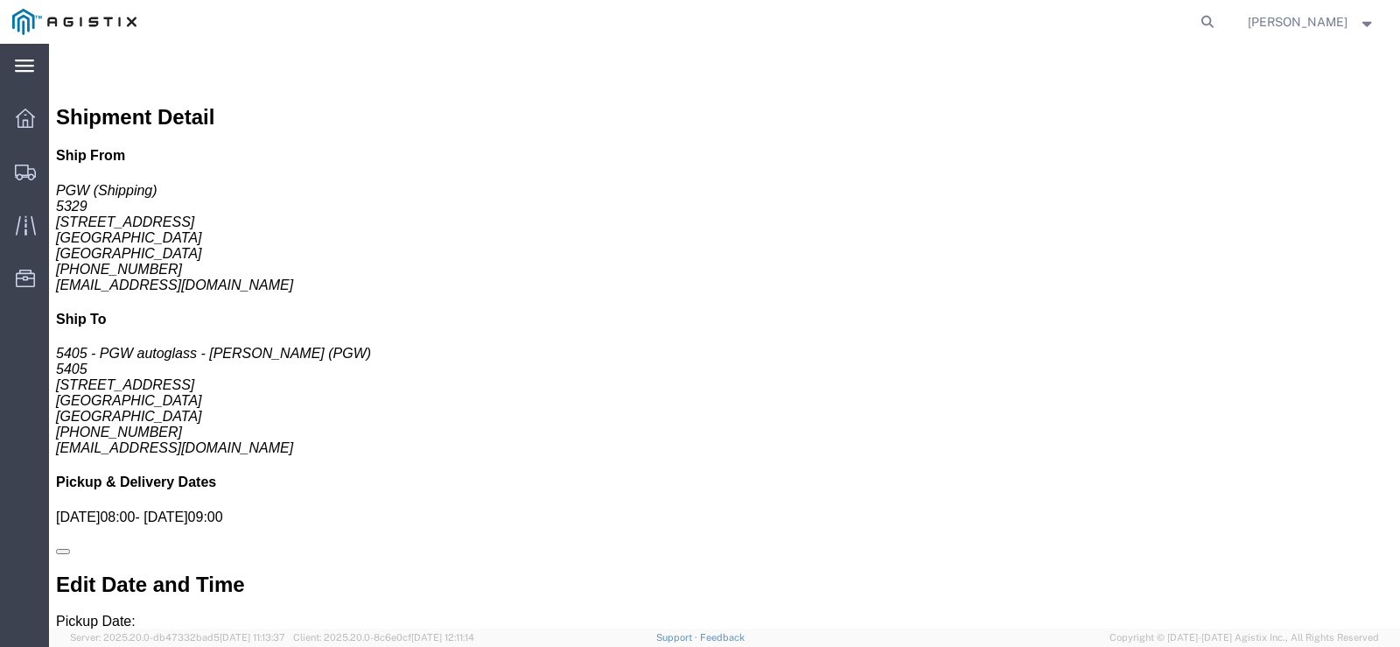
click at [35, 68] on div "main_menu Created with Sketch." at bounding box center [24, 66] width 49 height 44
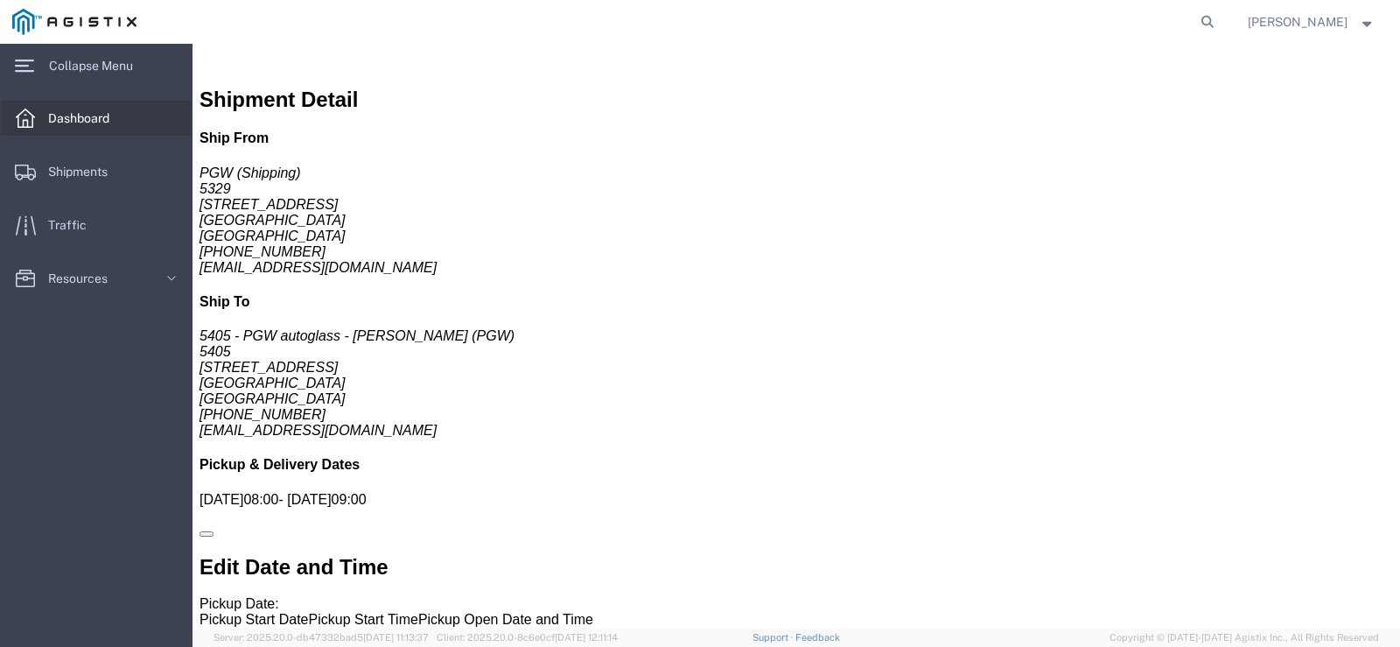
click at [68, 115] on span "Dashboard" at bounding box center [85, 118] width 74 height 35
